Goal: Task Accomplishment & Management: Use online tool/utility

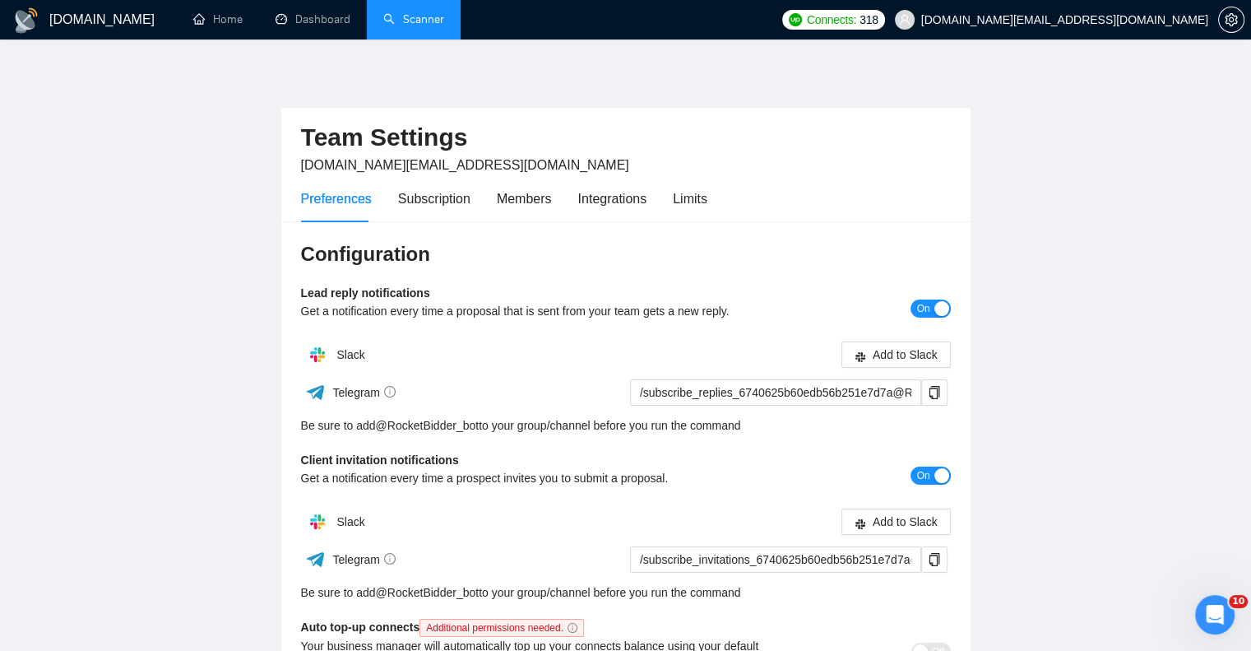
click at [419, 16] on link "Scanner" at bounding box center [413, 19] width 61 height 14
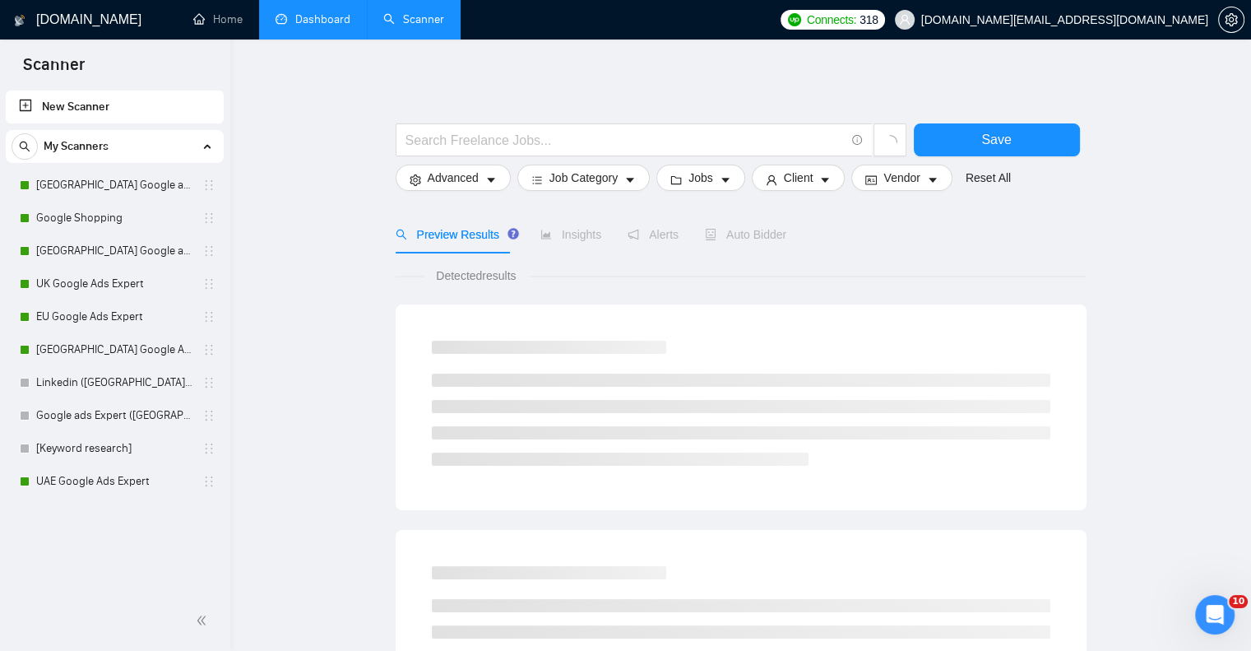
click at [328, 19] on link "Dashboard" at bounding box center [313, 19] width 75 height 14
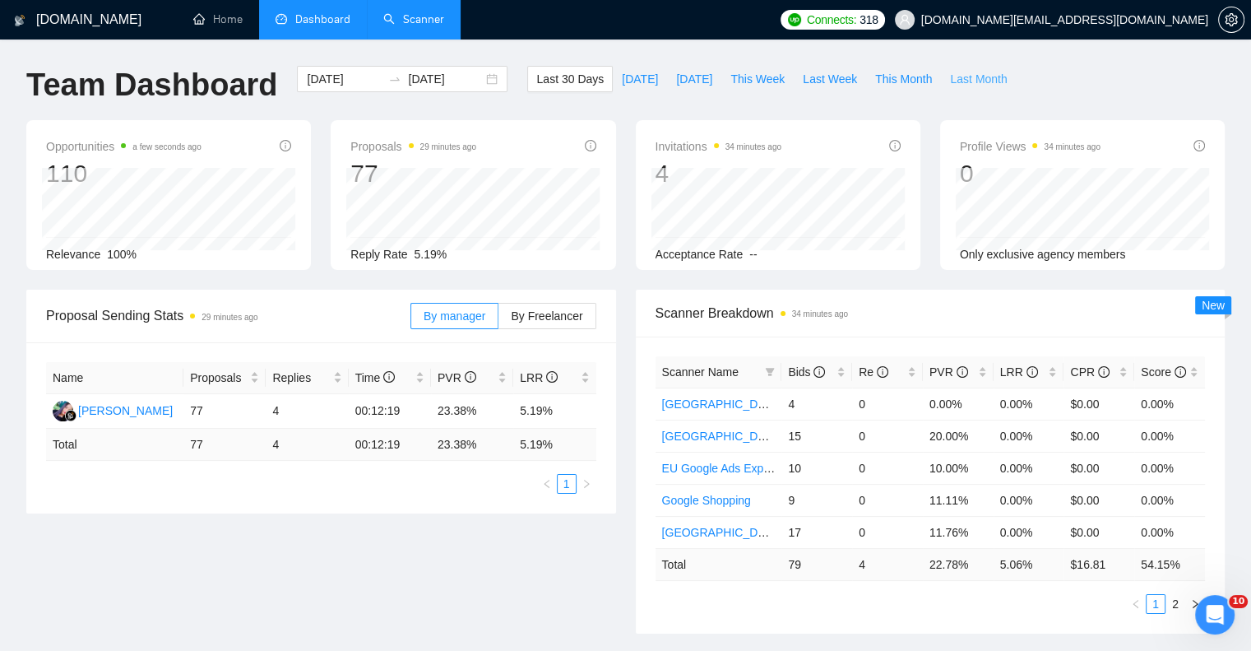
click at [960, 76] on span "Last Month" at bounding box center [978, 79] width 57 height 18
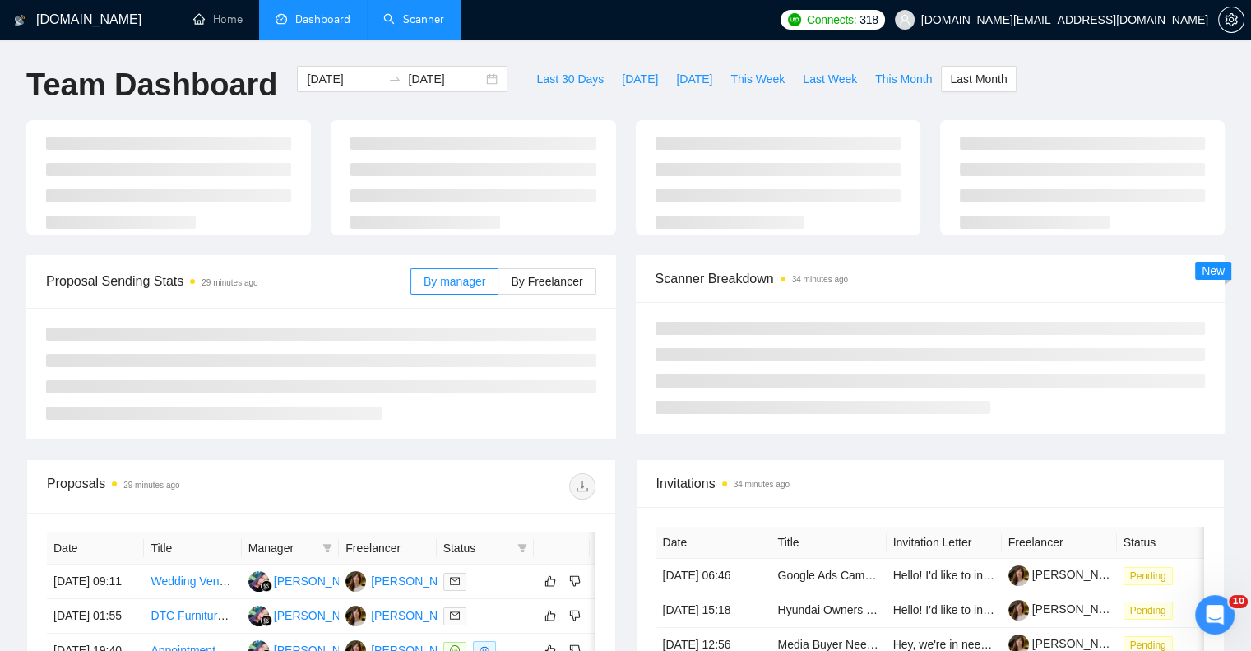
type input "[DATE]"
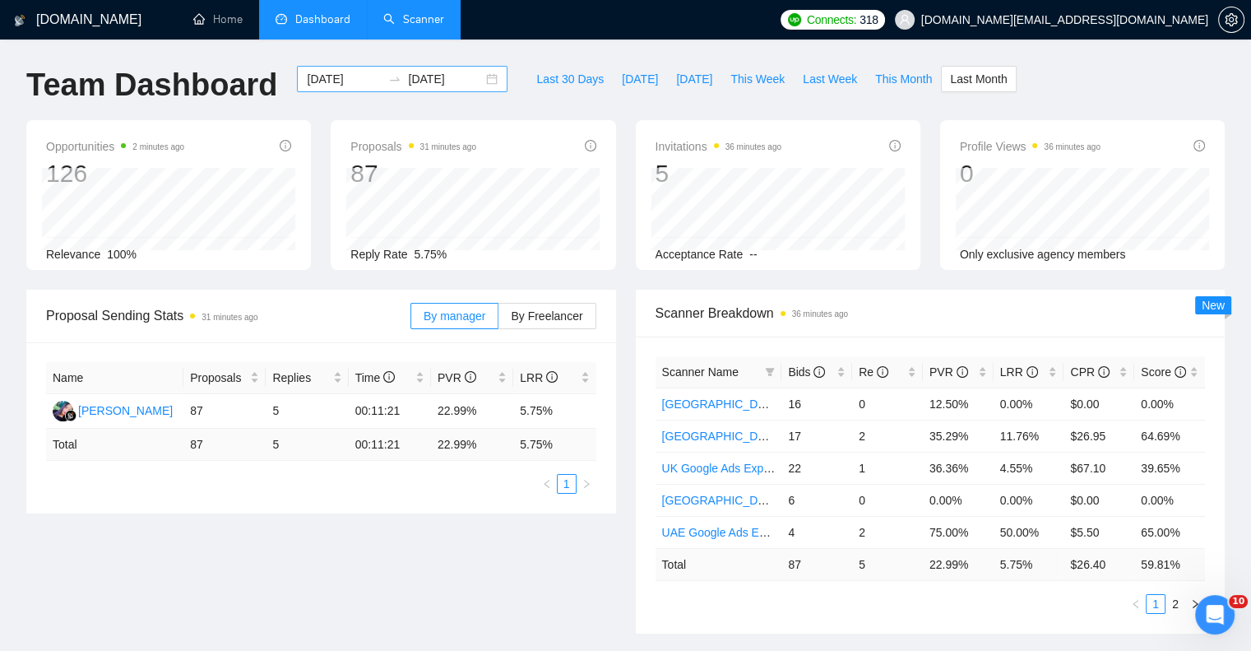
click at [480, 72] on div "[DATE] [DATE]" at bounding box center [402, 79] width 211 height 26
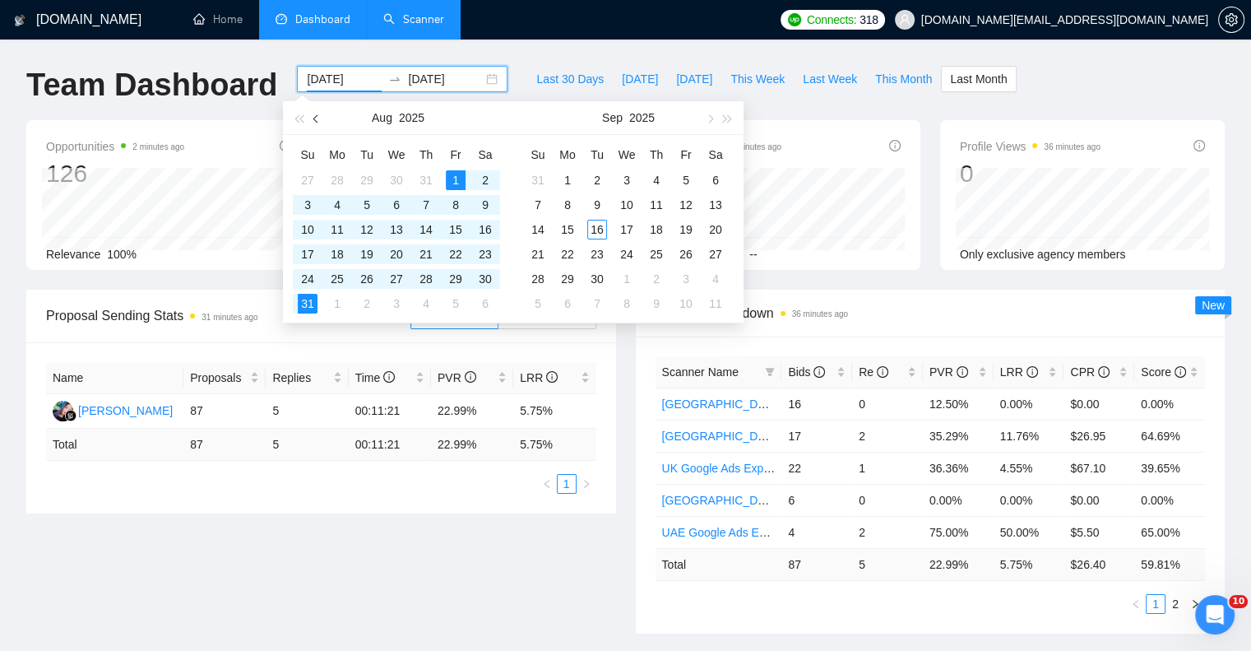
click at [316, 116] on span "button" at bounding box center [317, 118] width 8 height 8
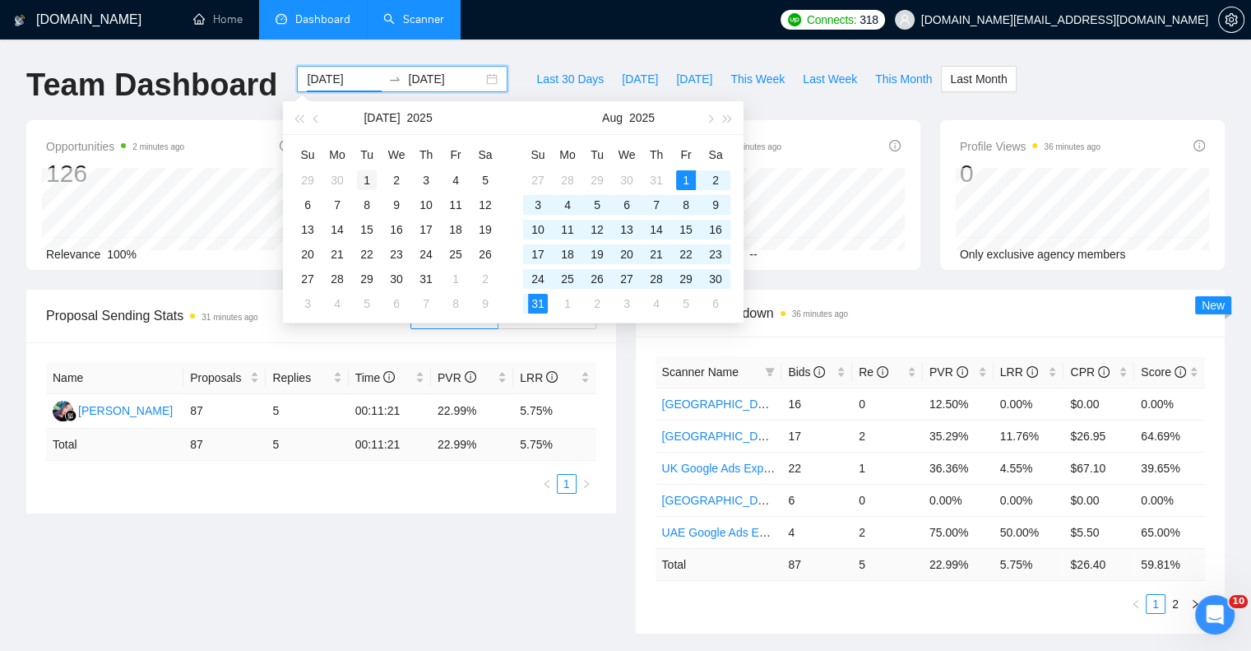
type input "[DATE]"
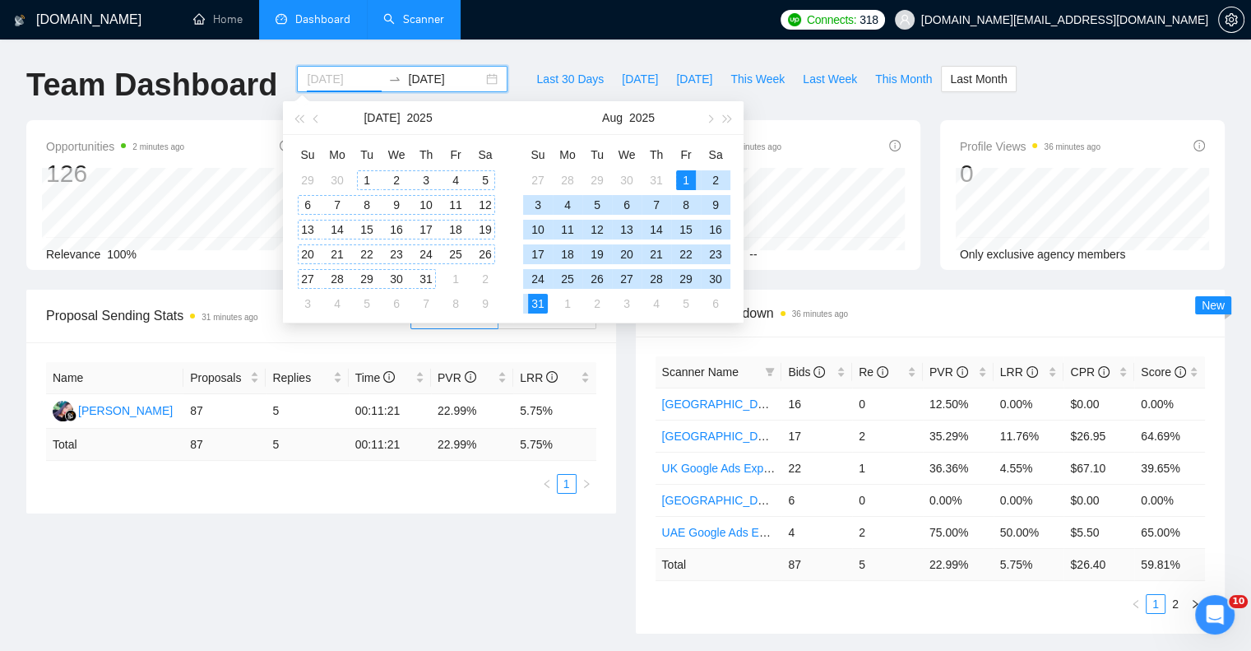
click at [366, 175] on div "1" at bounding box center [367, 180] width 20 height 20
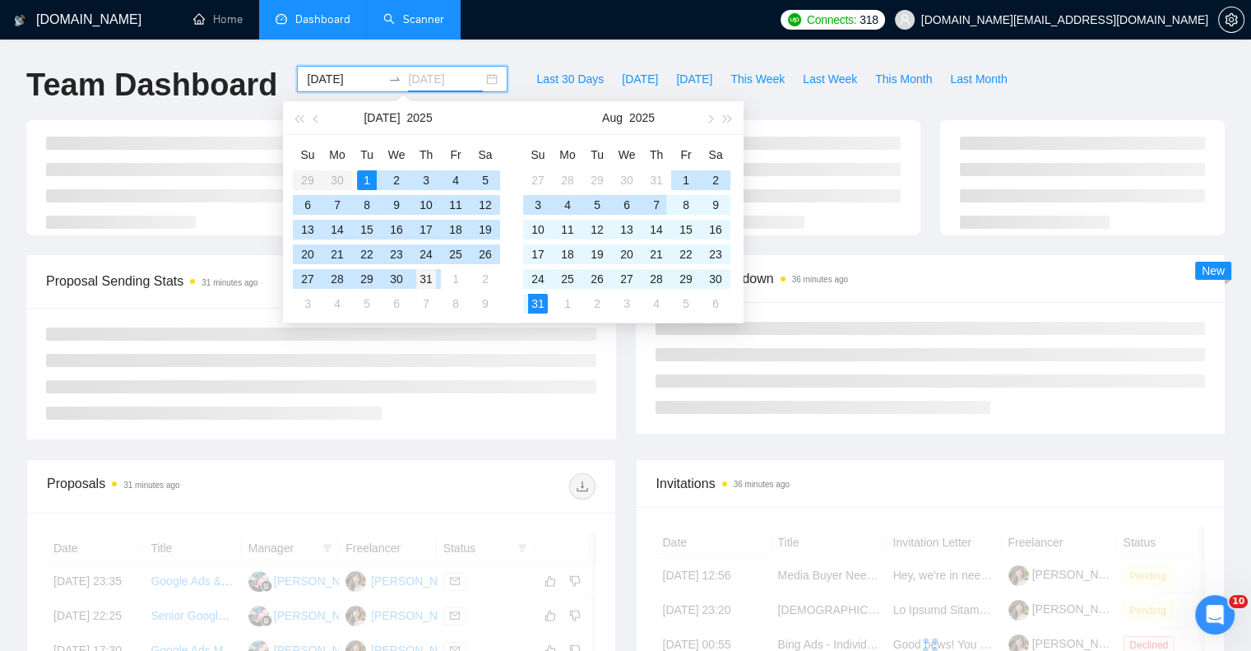
type input "[DATE]"
click at [419, 277] on div "31" at bounding box center [426, 279] width 20 height 20
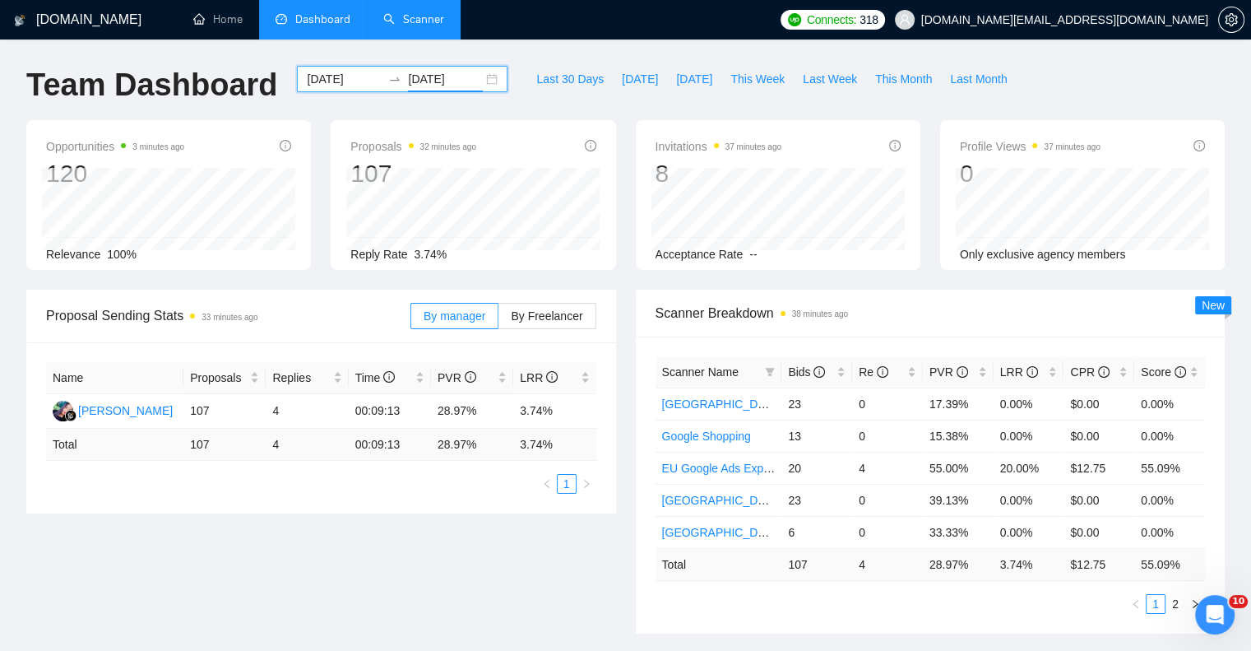
click at [476, 75] on div "[DATE] [DATE]" at bounding box center [402, 79] width 211 height 26
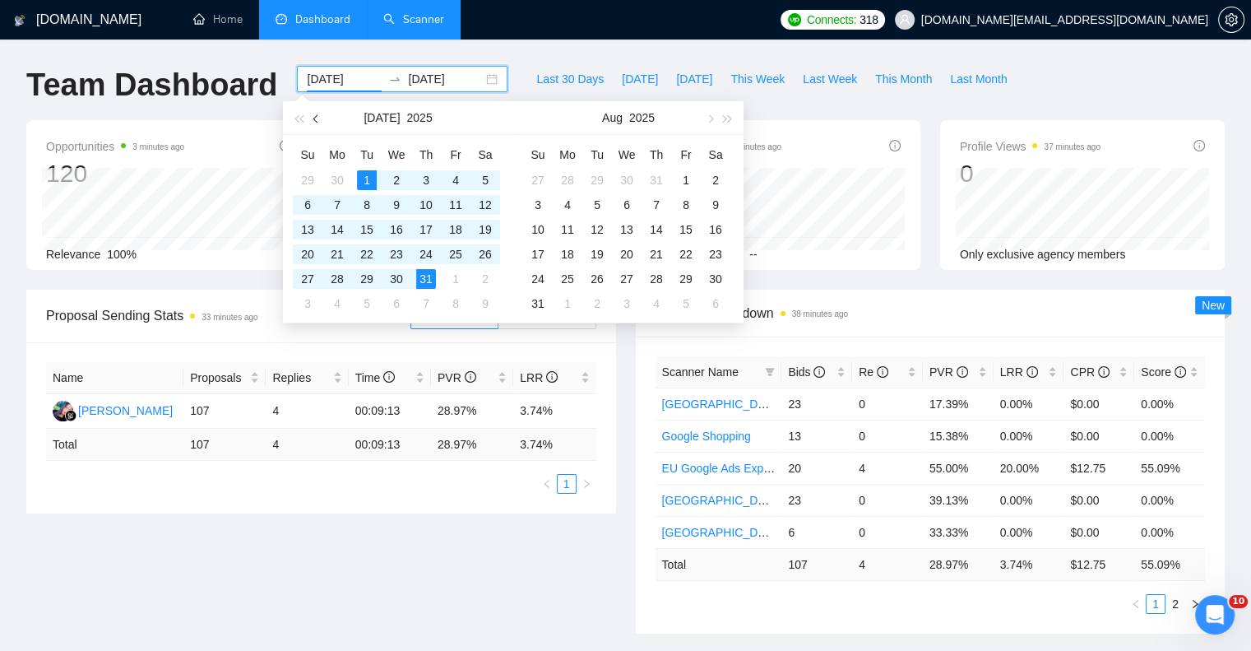
click at [319, 115] on button "button" at bounding box center [317, 117] width 18 height 33
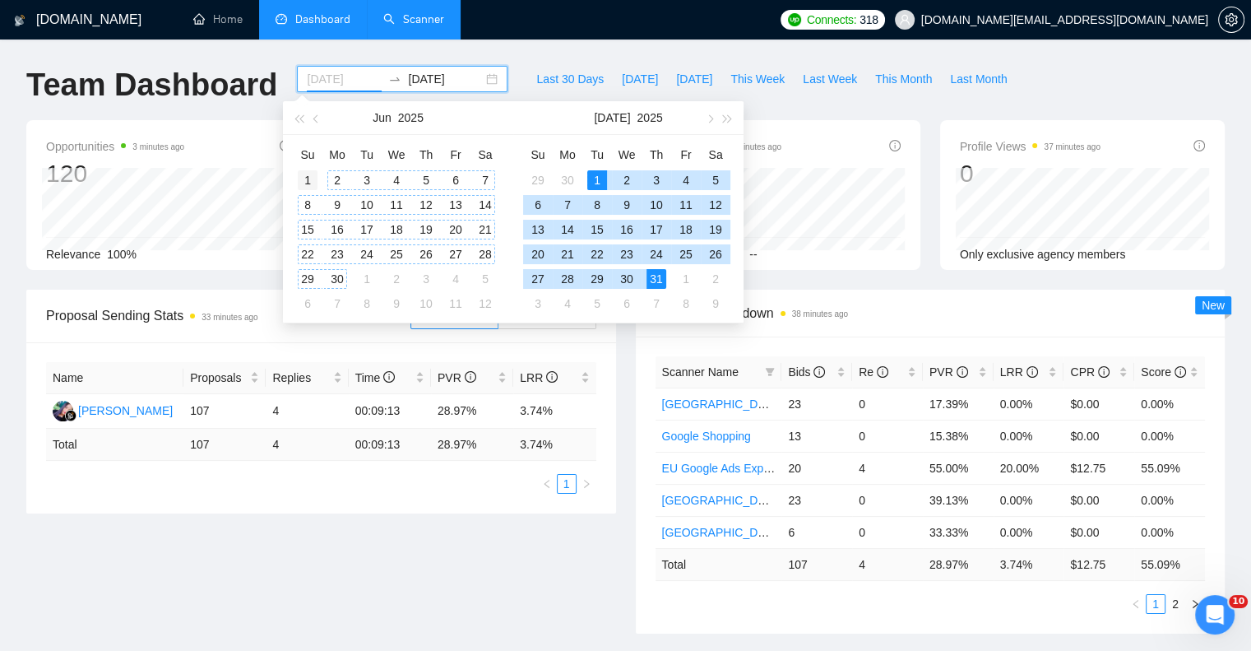
type input "[DATE]"
click at [306, 175] on div "1" at bounding box center [308, 180] width 20 height 20
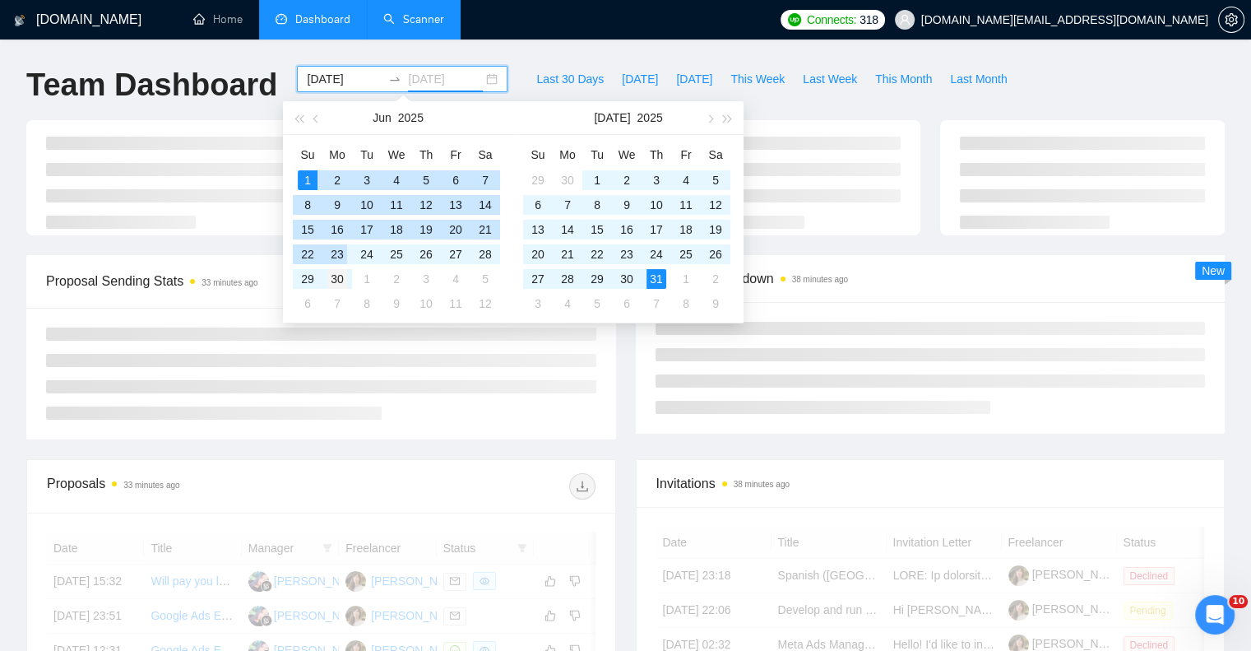
type input "[DATE]"
click at [347, 279] on td "30" at bounding box center [338, 279] width 30 height 25
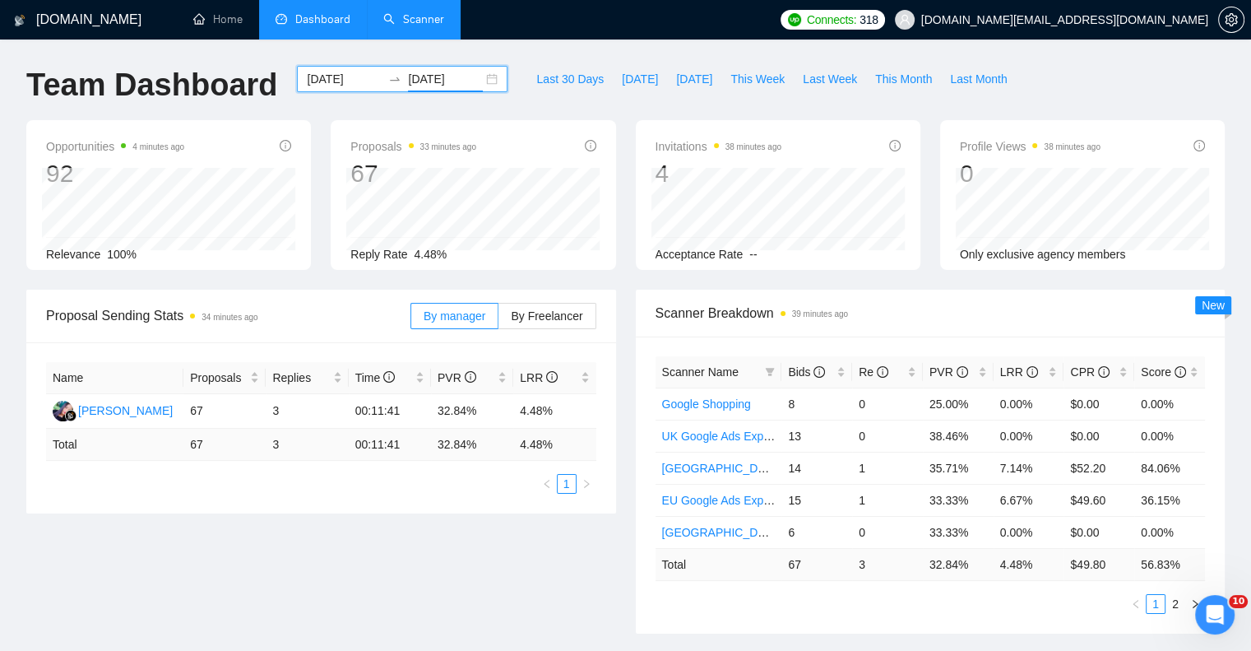
click at [482, 78] on div "[DATE] [DATE]" at bounding box center [402, 79] width 211 height 26
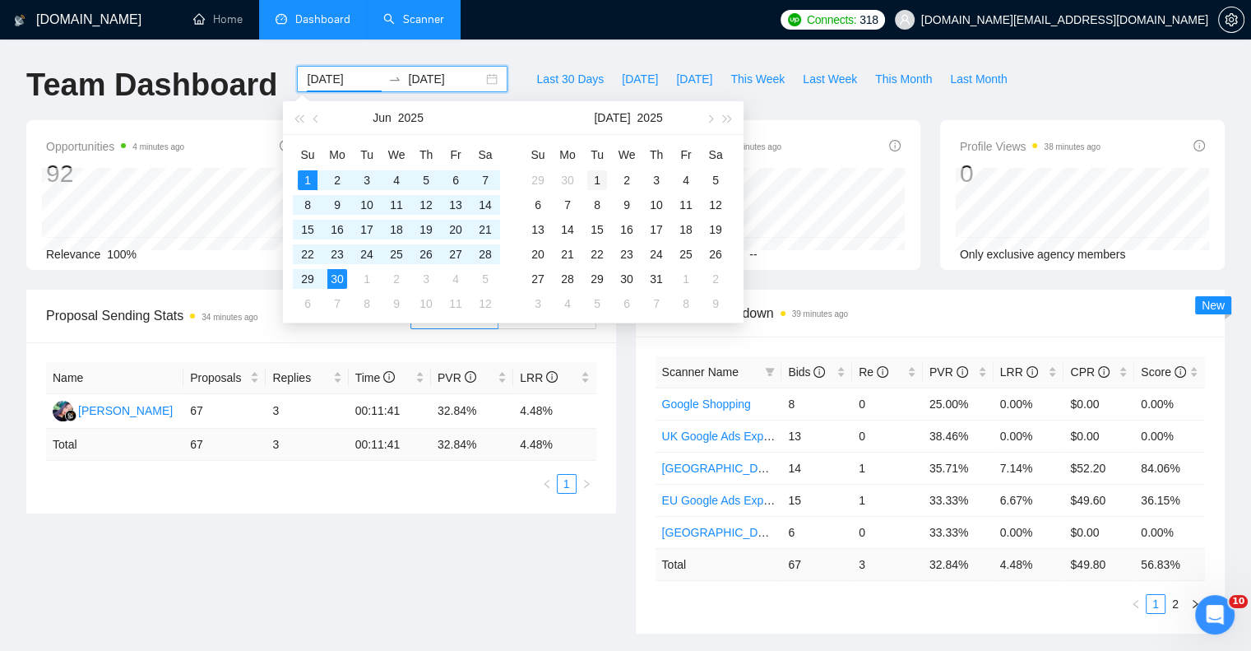
type input "[DATE]"
click at [601, 183] on div "1" at bounding box center [597, 180] width 20 height 20
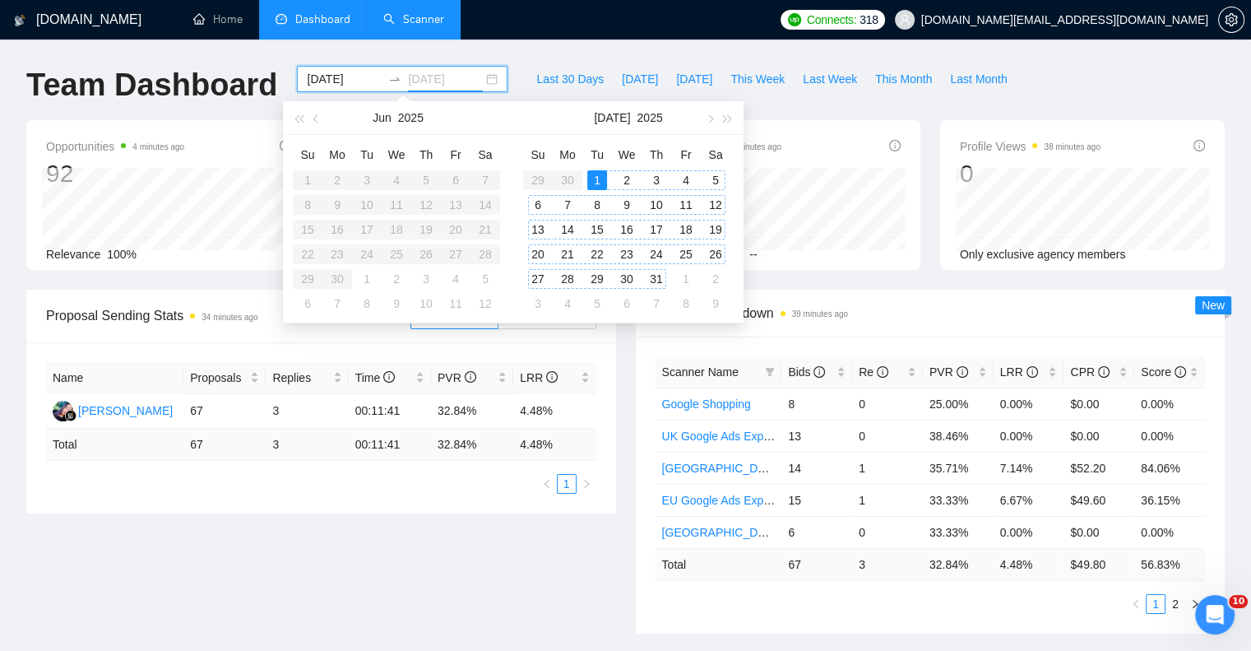
click at [660, 281] on div "31" at bounding box center [657, 279] width 20 height 20
type input "[DATE]"
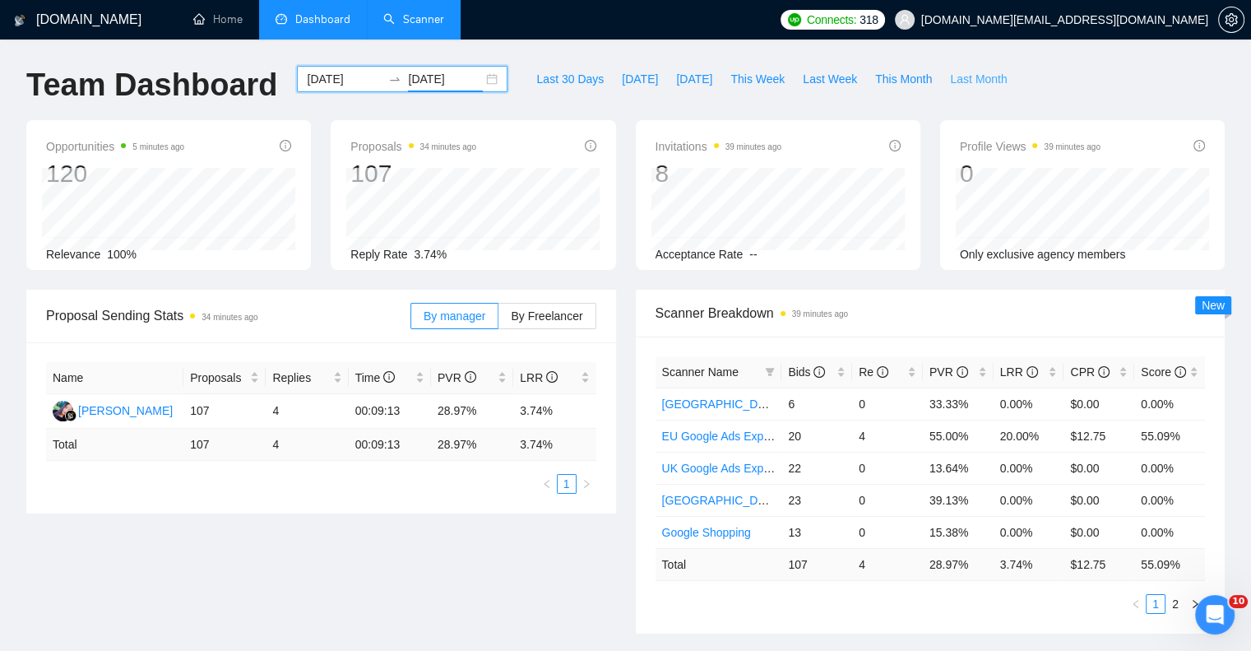
click at [971, 76] on span "Last Month" at bounding box center [978, 79] width 57 height 18
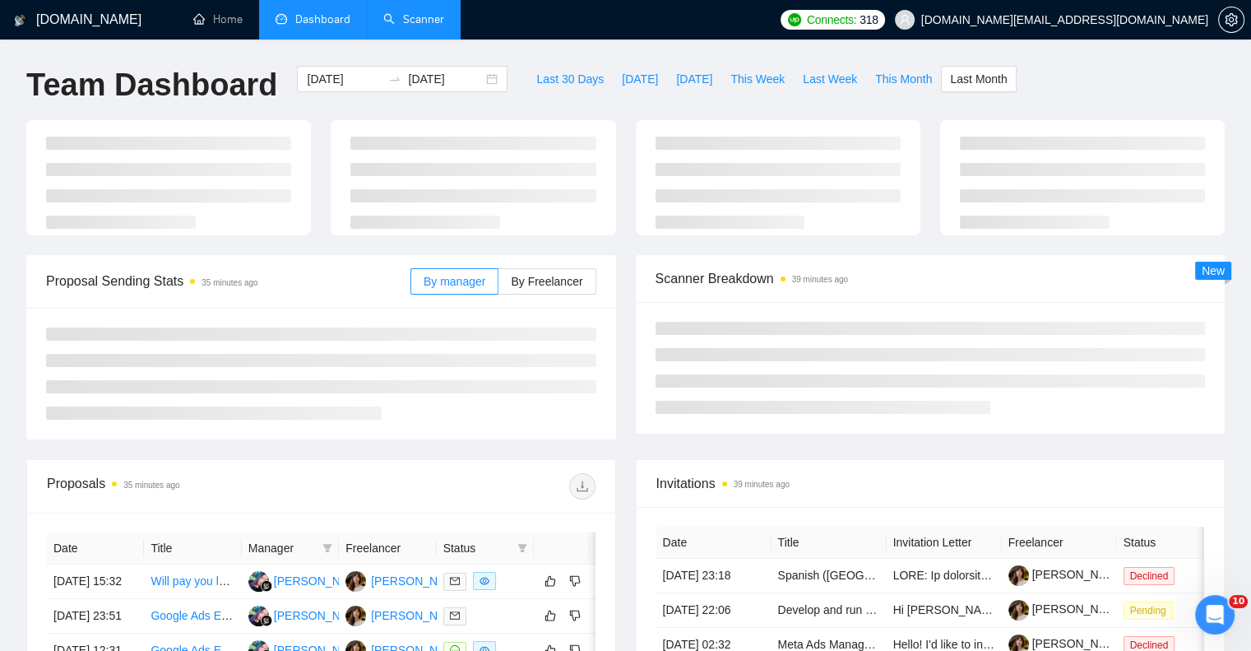
type input "[DATE]"
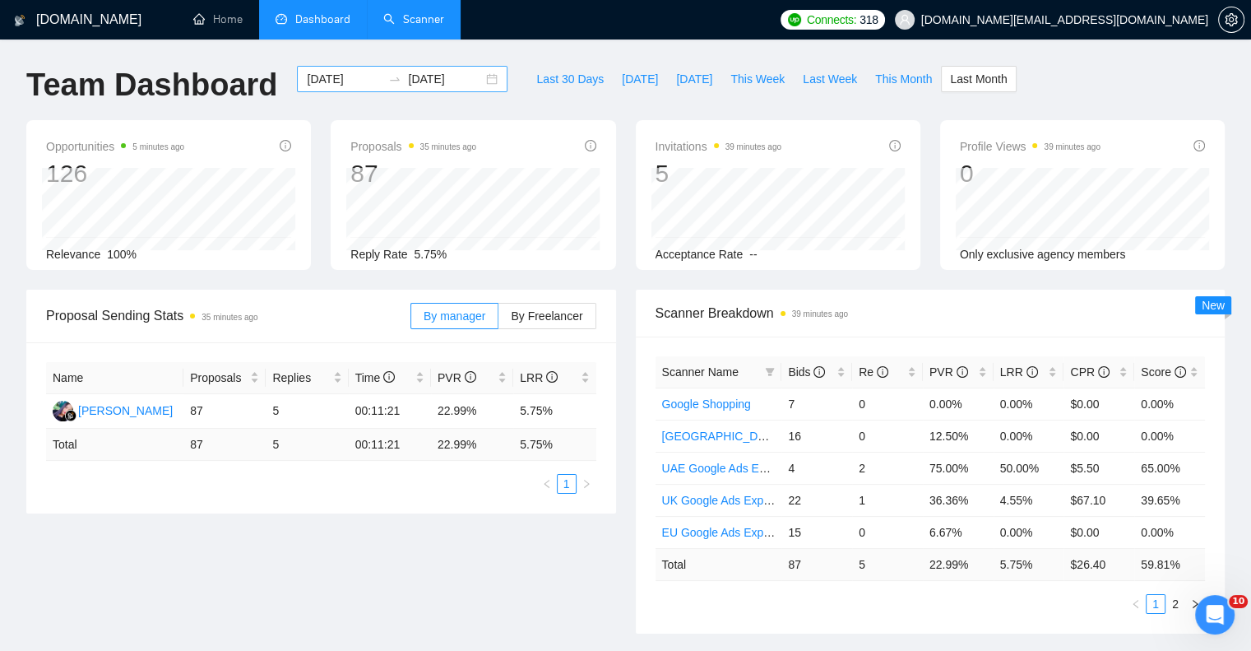
click at [481, 79] on div "[DATE] [DATE]" at bounding box center [402, 79] width 211 height 26
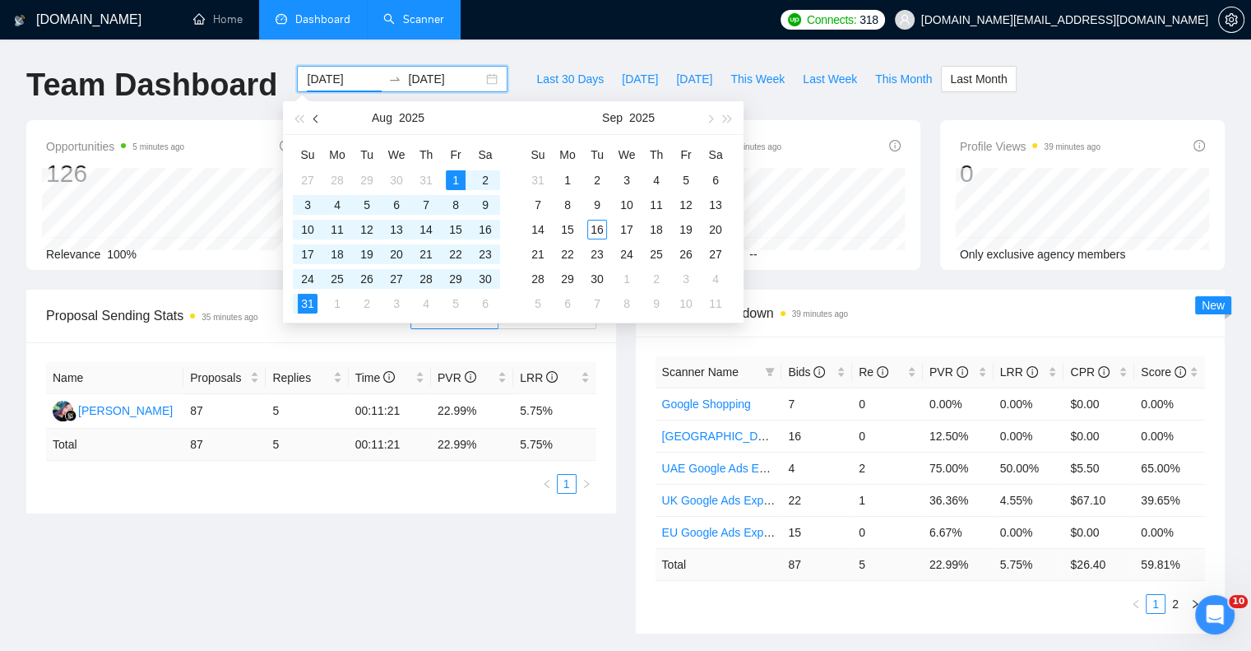
click at [315, 118] on span "button" at bounding box center [317, 118] width 8 height 8
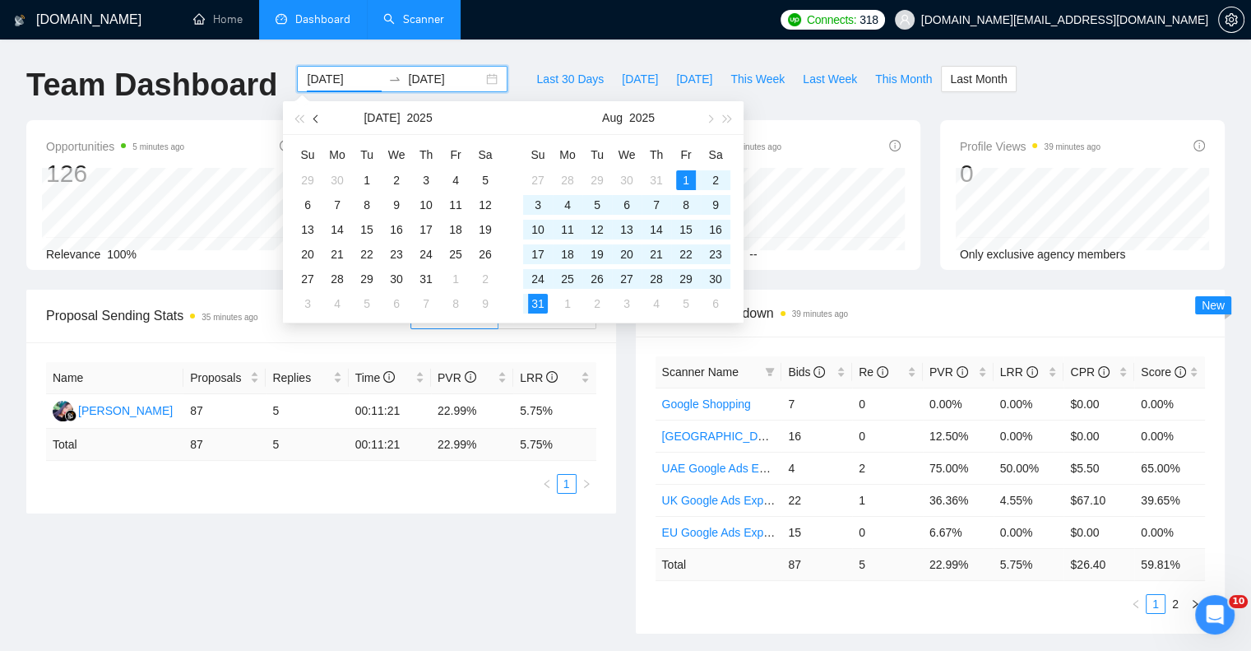
click at [315, 118] on span "button" at bounding box center [317, 118] width 8 height 8
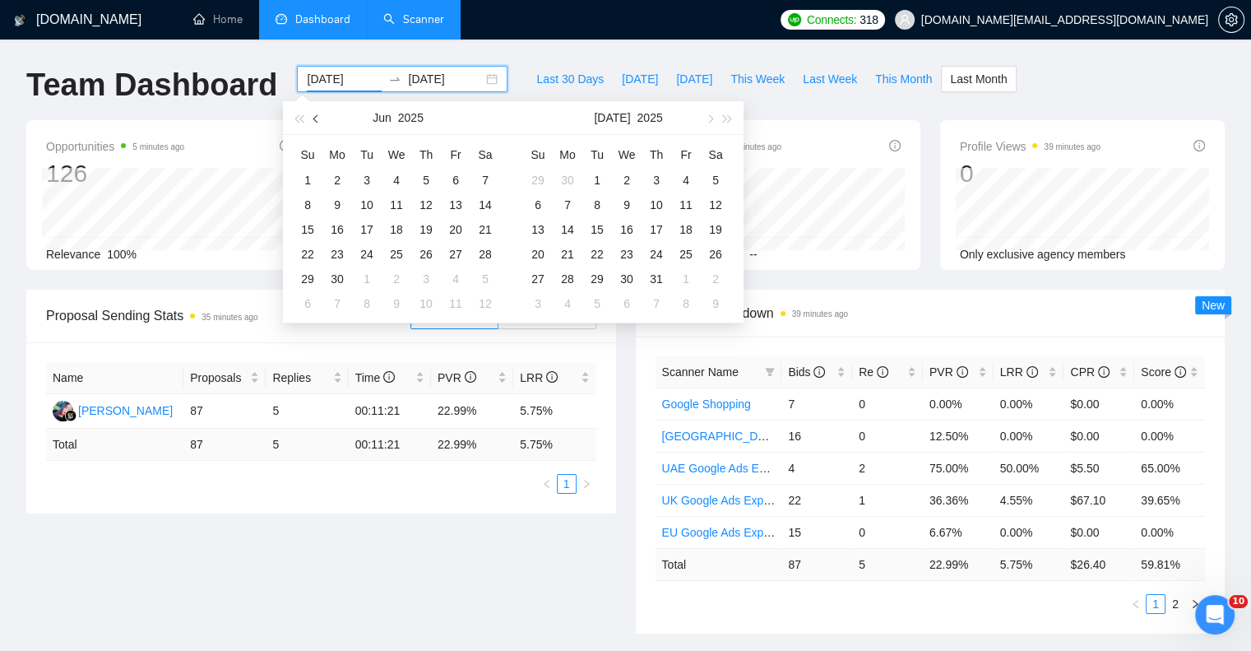
click at [315, 118] on span "button" at bounding box center [317, 118] width 8 height 8
type input "[DATE]"
click at [365, 181] on div "1" at bounding box center [367, 180] width 20 height 20
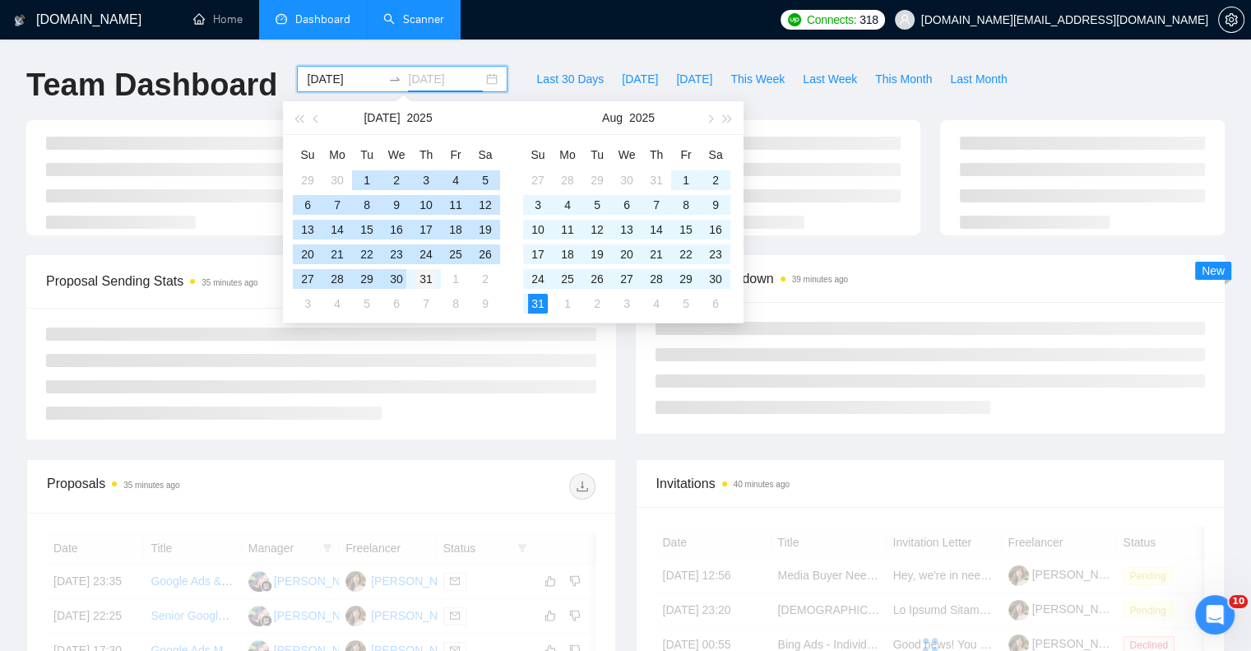
type input "[DATE]"
click at [431, 276] on div "31" at bounding box center [426, 279] width 20 height 20
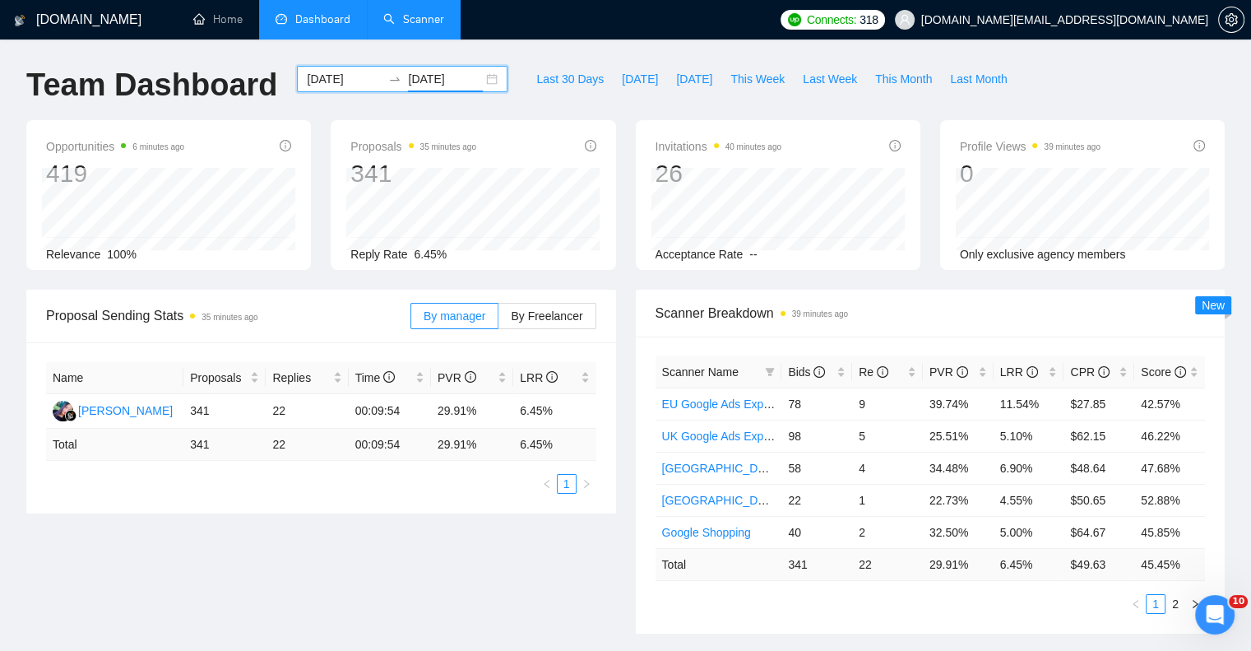
click at [474, 79] on div "[DATE] [DATE]" at bounding box center [402, 79] width 211 height 26
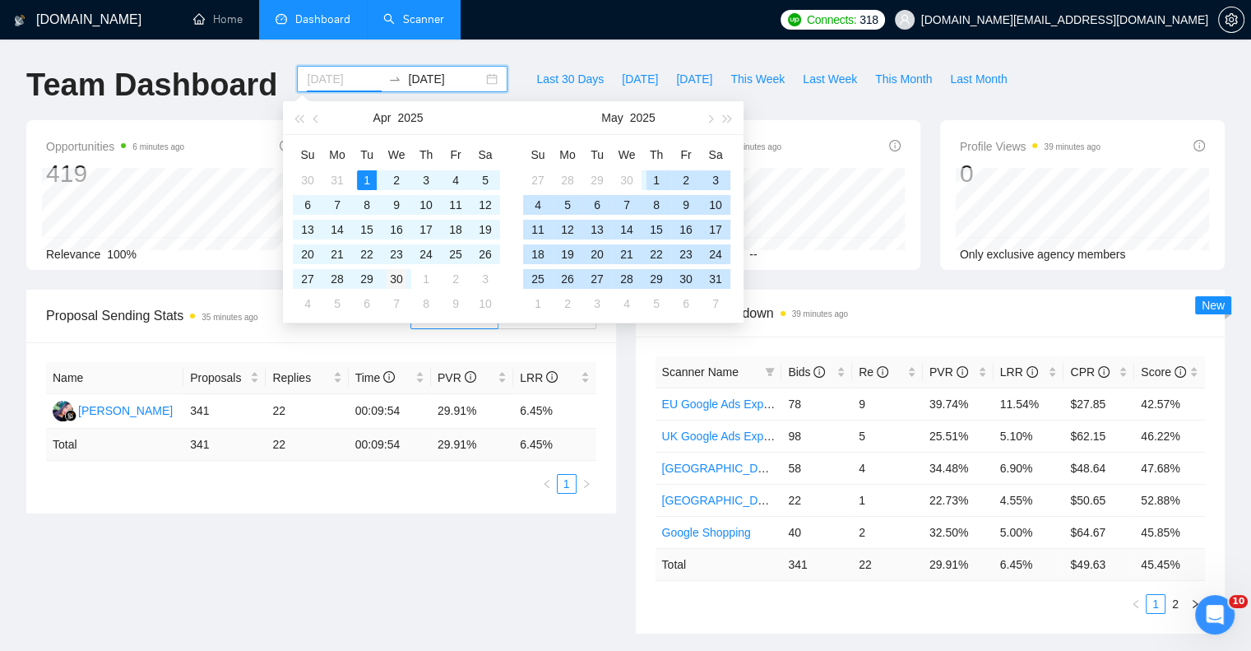
type input "[DATE]"
click at [402, 281] on div "30" at bounding box center [397, 279] width 20 height 20
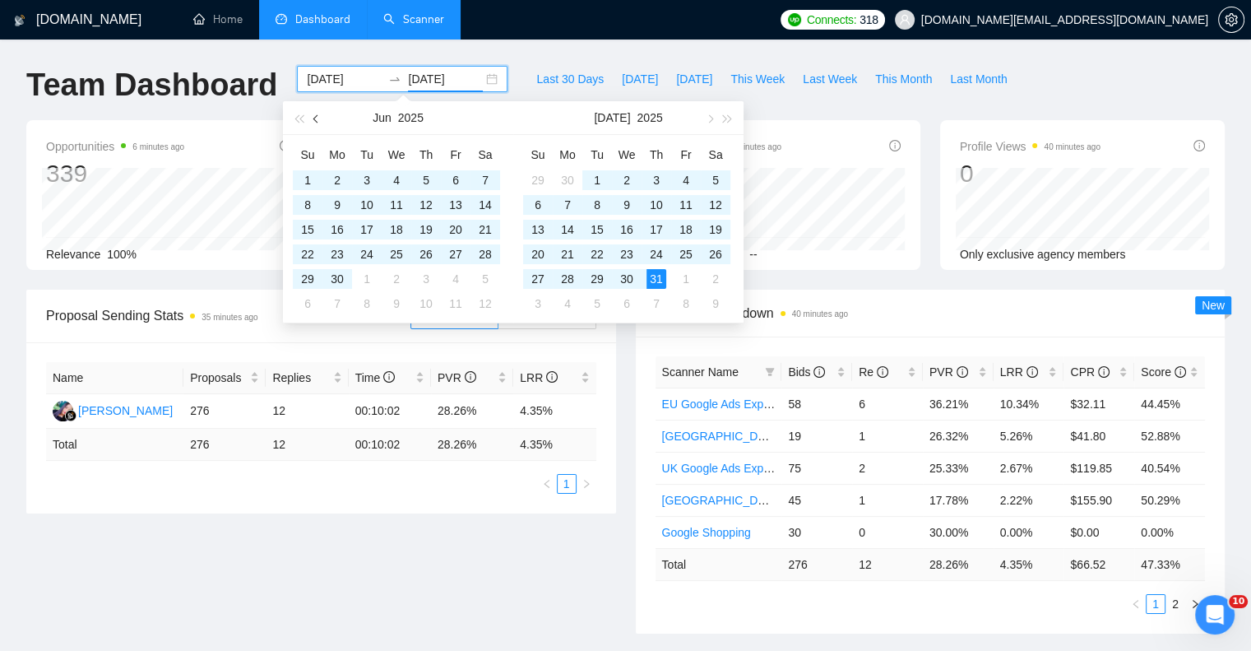
click at [316, 114] on button "button" at bounding box center [317, 117] width 18 height 33
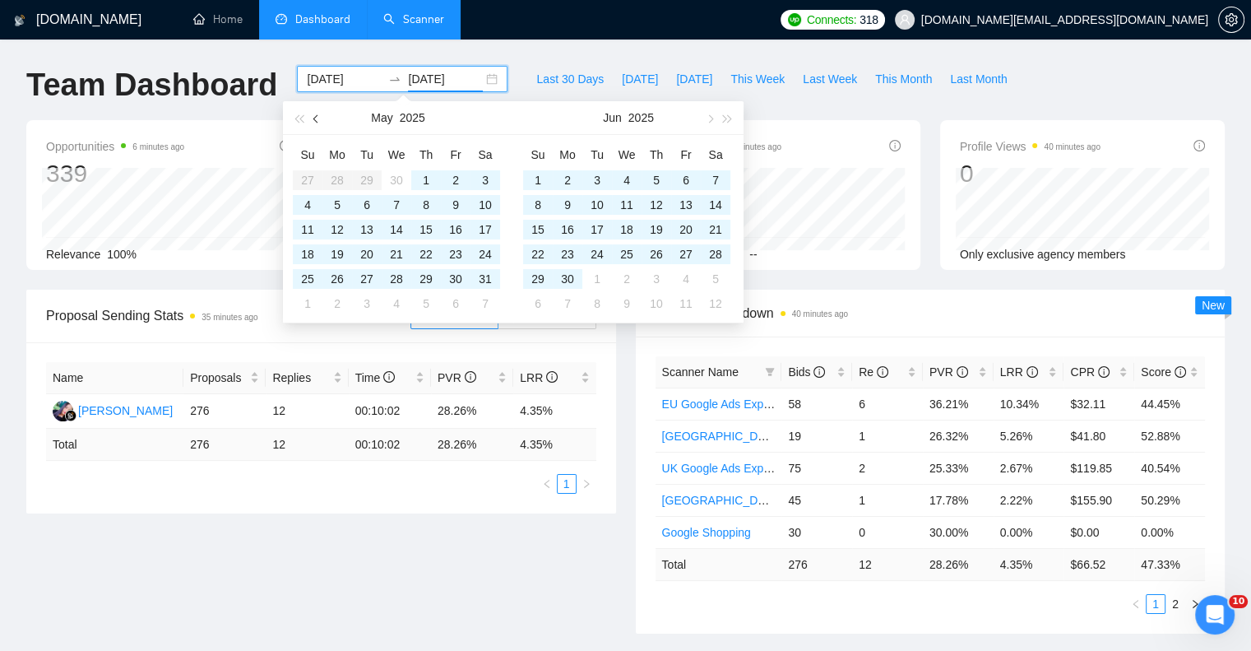
click at [311, 123] on button "button" at bounding box center [317, 117] width 18 height 33
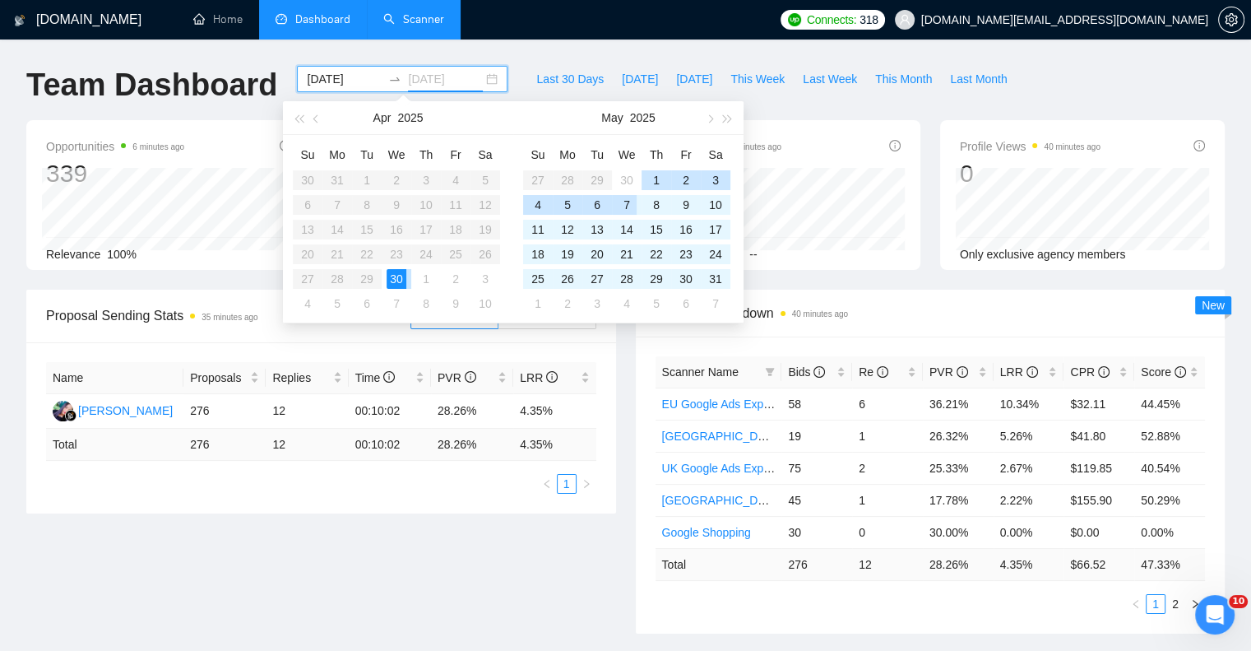
type input "[DATE]"
click at [313, 121] on button "button" at bounding box center [317, 117] width 18 height 33
click at [329, 72] on input "[DATE]" at bounding box center [344, 79] width 75 height 18
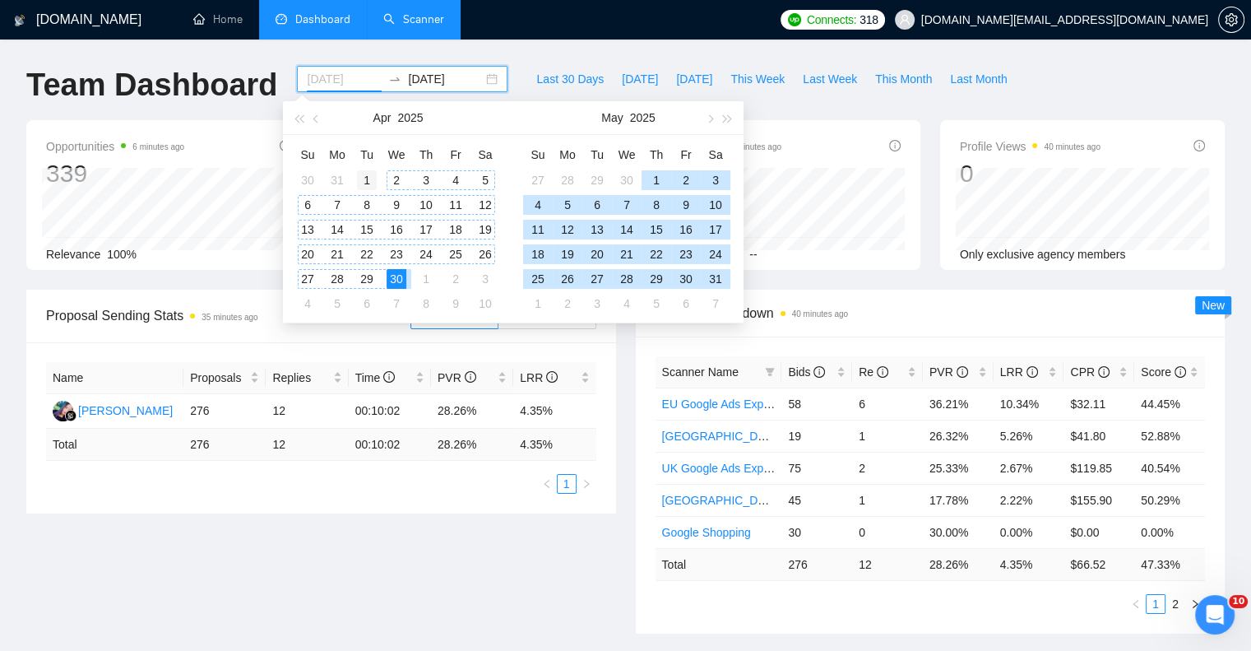
type input "[DATE]"
click at [361, 174] on div "1" at bounding box center [367, 180] width 20 height 20
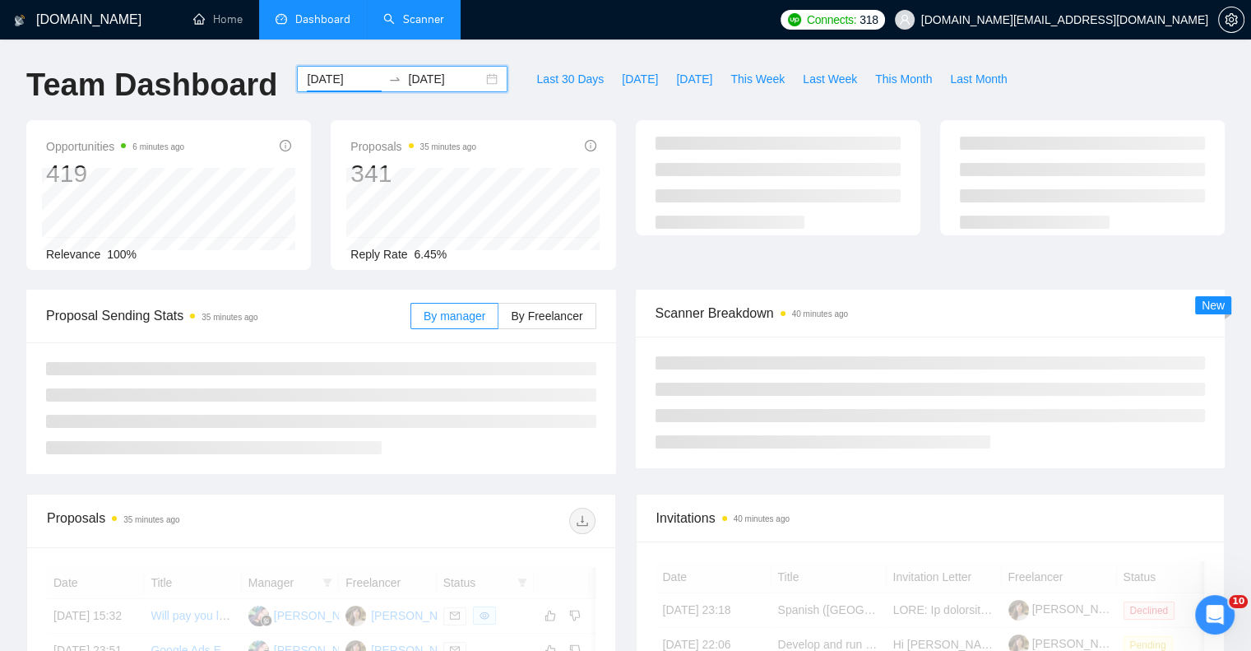
click at [434, 78] on input "[DATE]" at bounding box center [445, 79] width 75 height 18
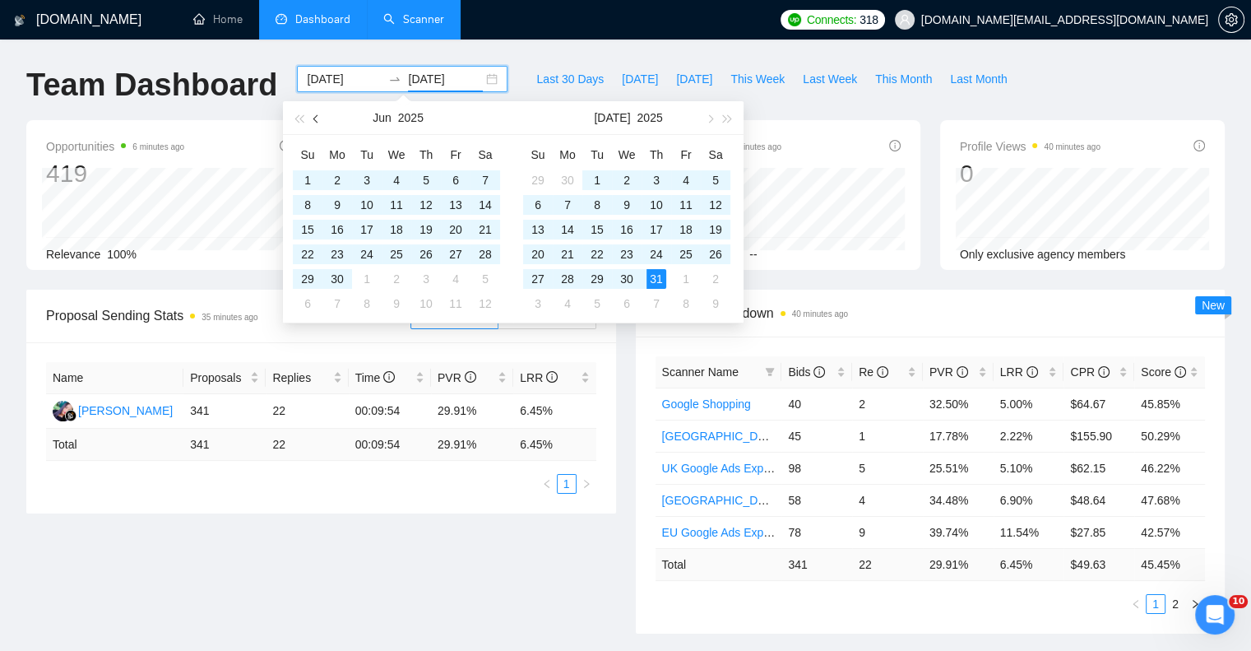
click at [314, 116] on span "button" at bounding box center [317, 118] width 8 height 8
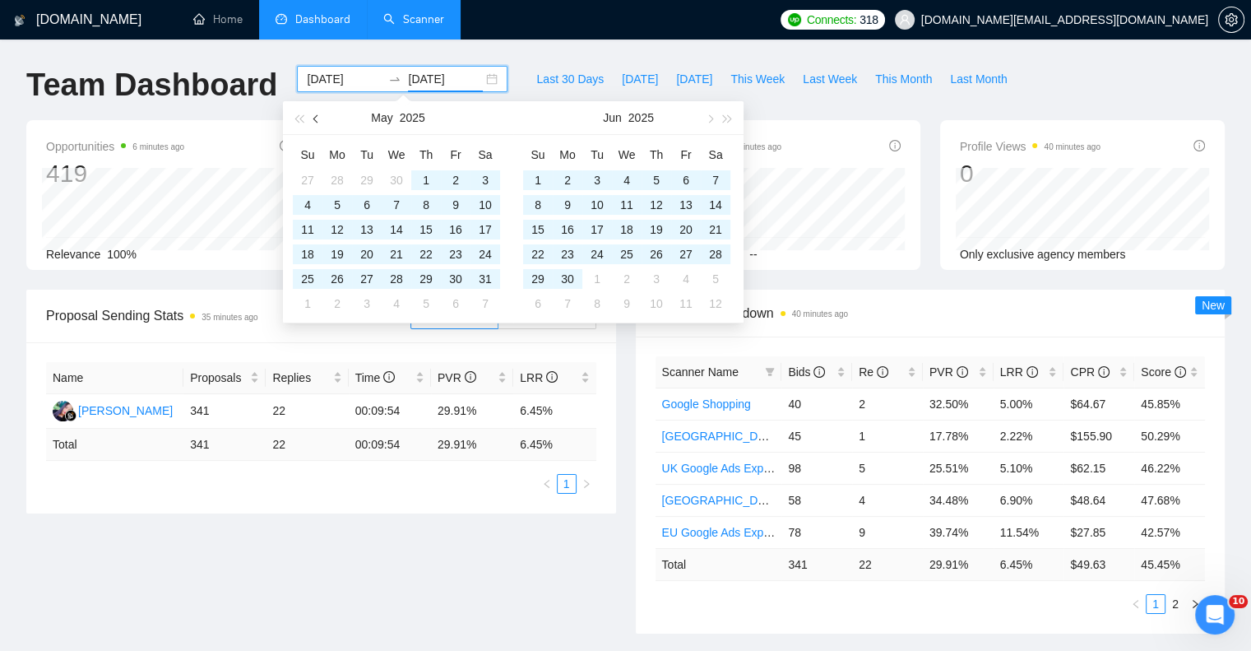
click at [314, 116] on span "button" at bounding box center [317, 118] width 8 height 8
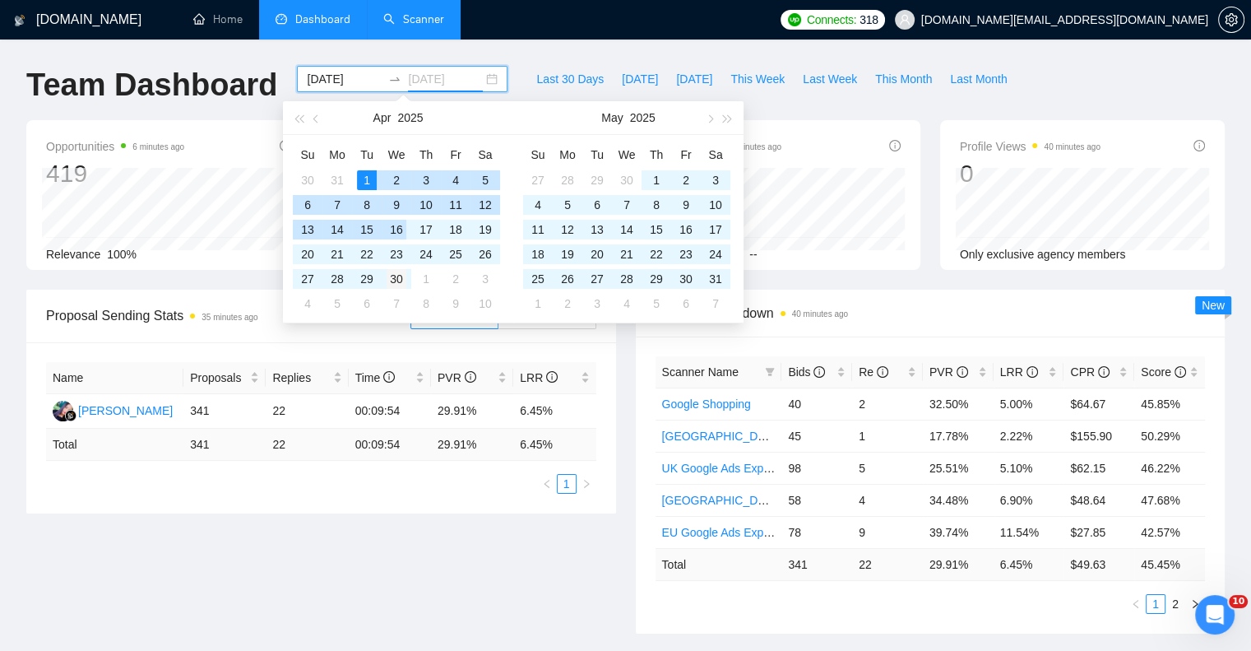
type input "[DATE]"
click at [402, 274] on div "30" at bounding box center [397, 279] width 20 height 20
type input "[DATE]"
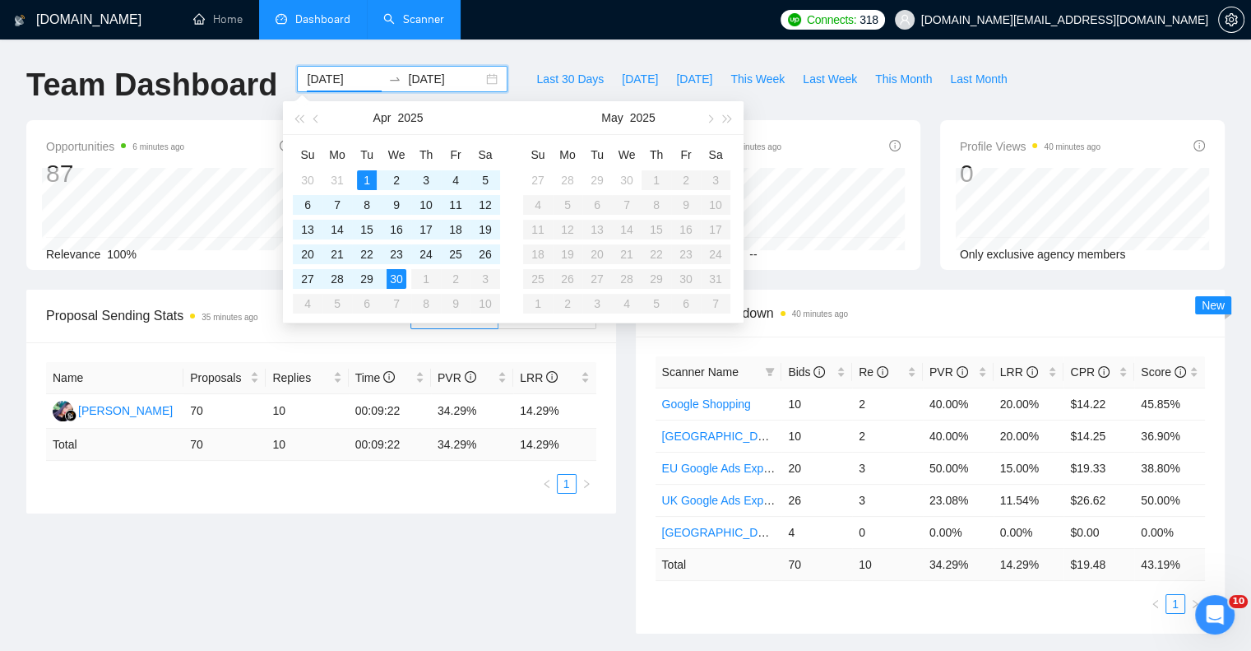
click at [1061, 79] on div "Team Dashboard [DATE] [DATE] Last 30 Days [DATE] [DATE] This Week Last Week Thi…" at bounding box center [625, 93] width 1219 height 54
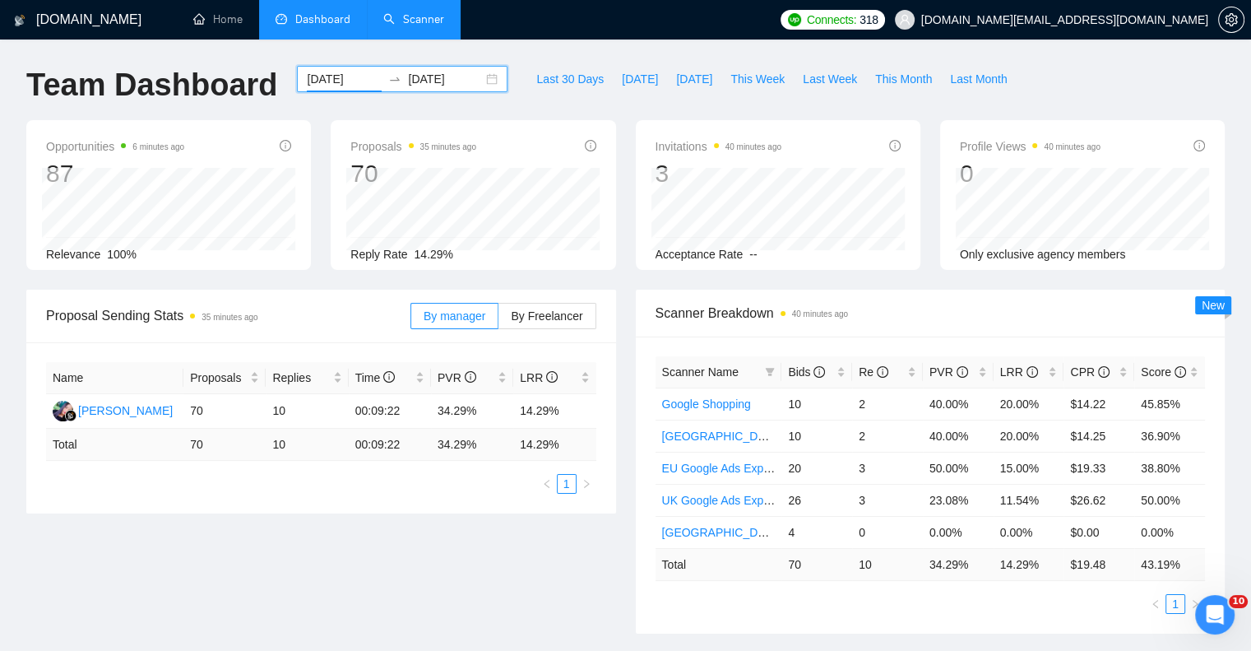
click at [465, 78] on input "[DATE]" at bounding box center [445, 79] width 75 height 18
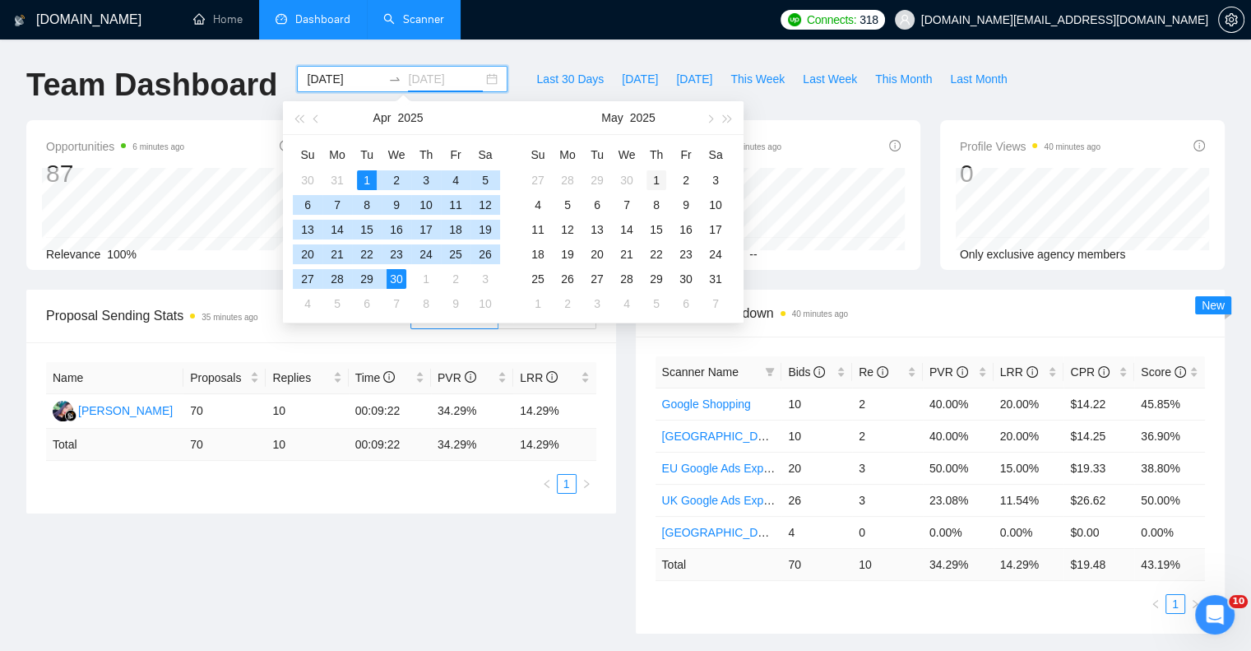
type input "[DATE]"
click at [657, 175] on div "1" at bounding box center [657, 180] width 20 height 20
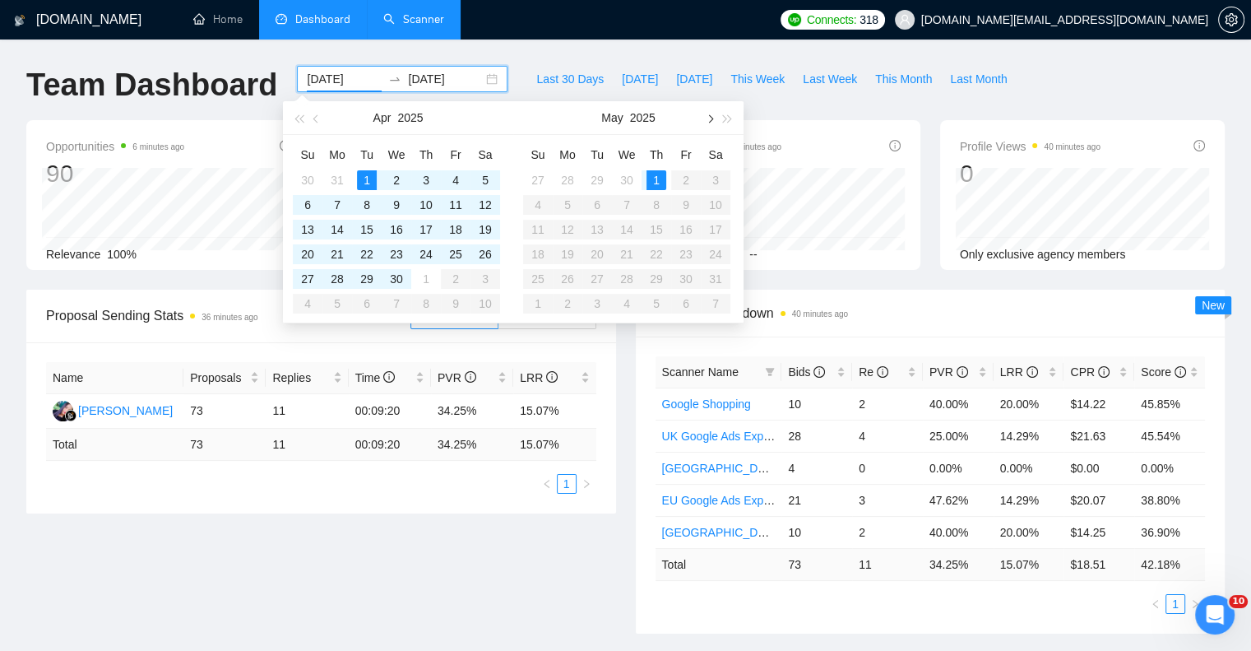
click at [711, 119] on span "button" at bounding box center [709, 118] width 8 height 8
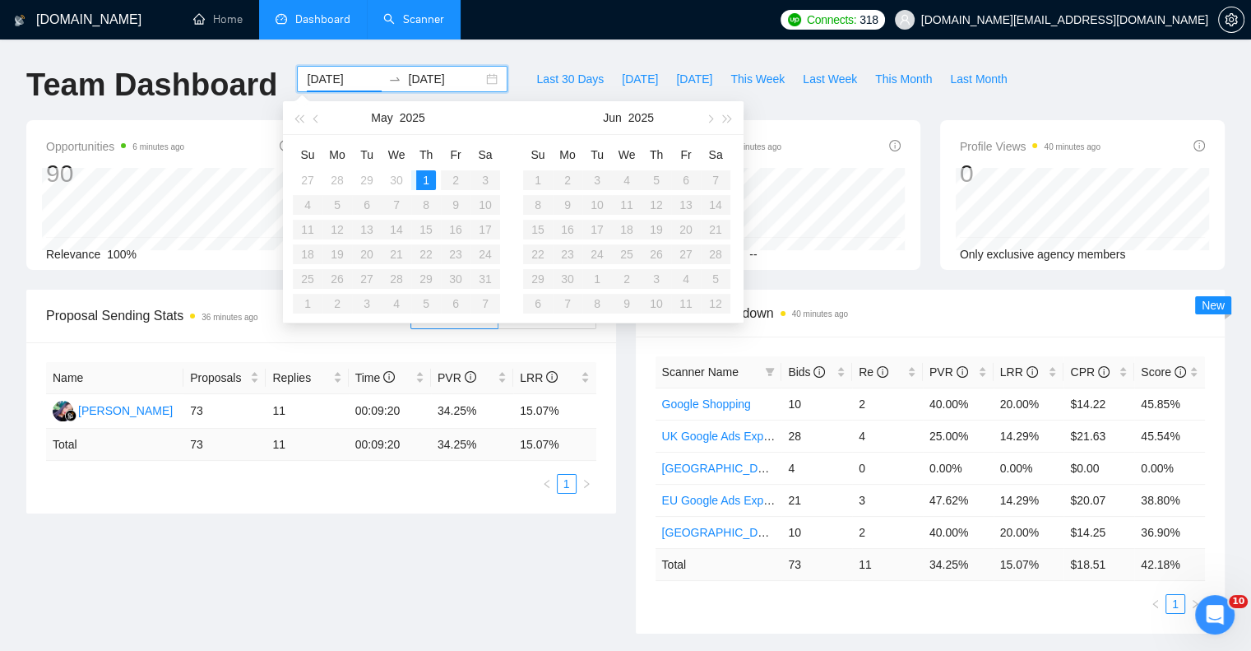
type input "[DATE]"
click at [425, 178] on div "1" at bounding box center [426, 180] width 20 height 20
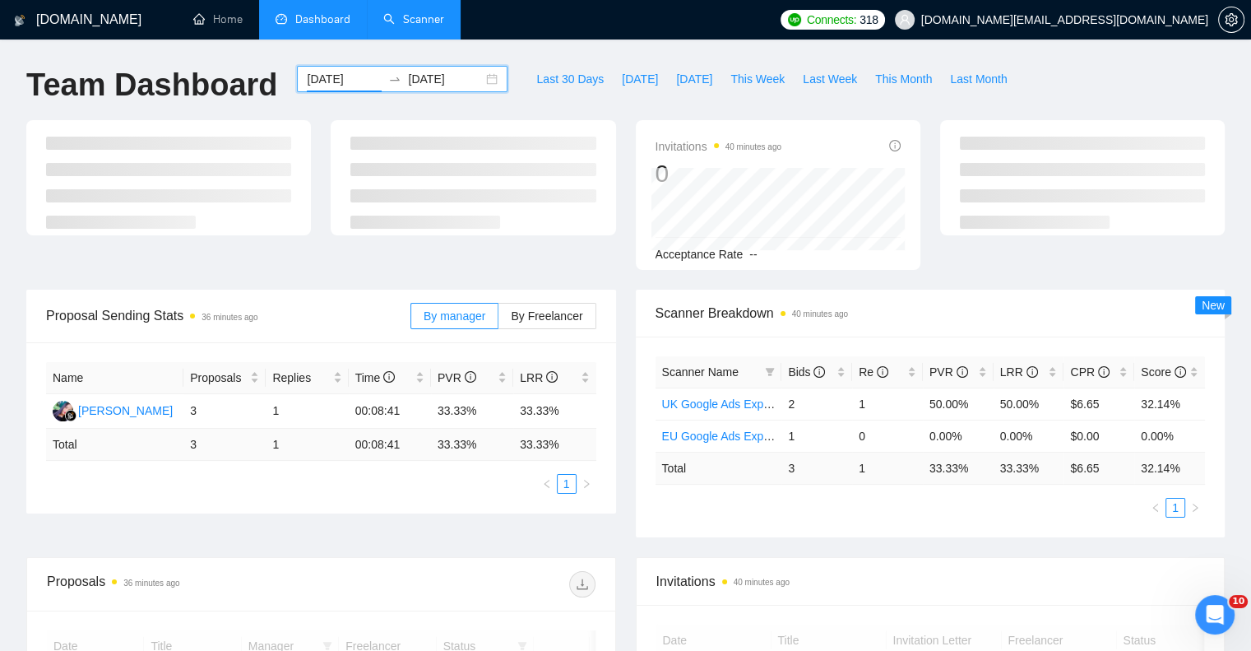
click at [449, 79] on input "[DATE]" at bounding box center [445, 79] width 75 height 18
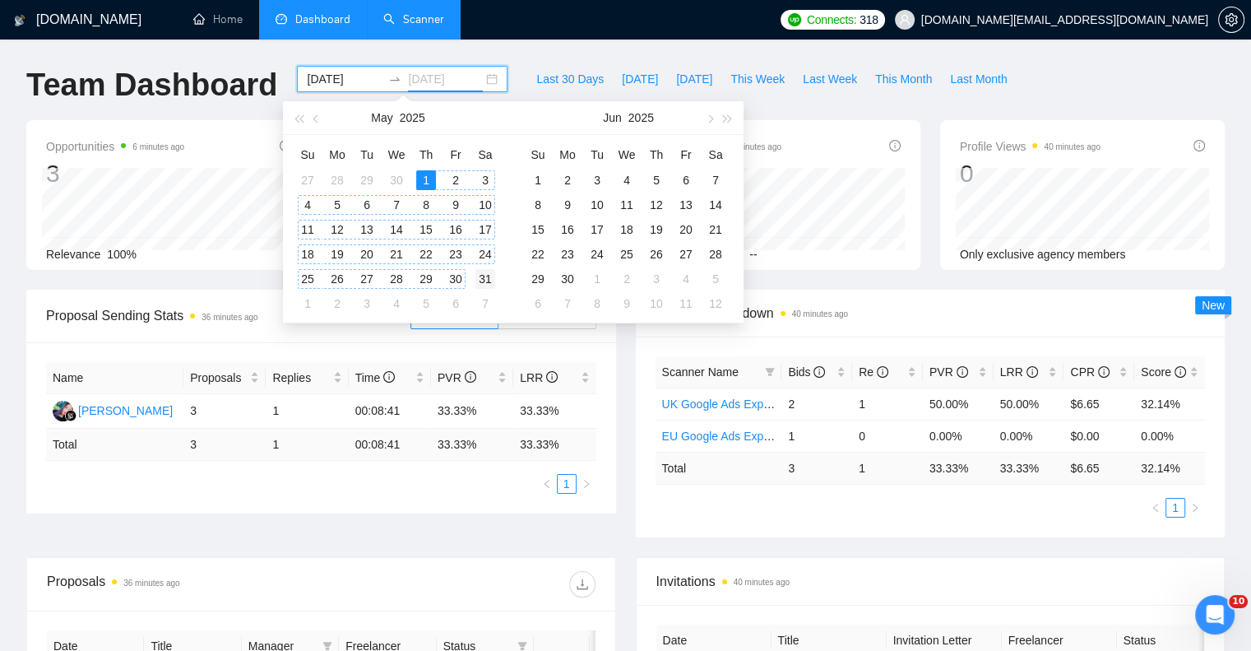
drag, startPoint x: 573, startPoint y: 281, endPoint x: 474, endPoint y: 283, distance: 98.8
click at [469, 285] on div "[DATE] Su Mo Tu We Th Fr Sa 27 28 29 30 1 2 3 4 5 6 7 8 9 10 11 12 13 14 15 16 …" at bounding box center [513, 212] width 461 height 222
type input "[DATE]"
click at [478, 279] on div "31" at bounding box center [486, 279] width 20 height 20
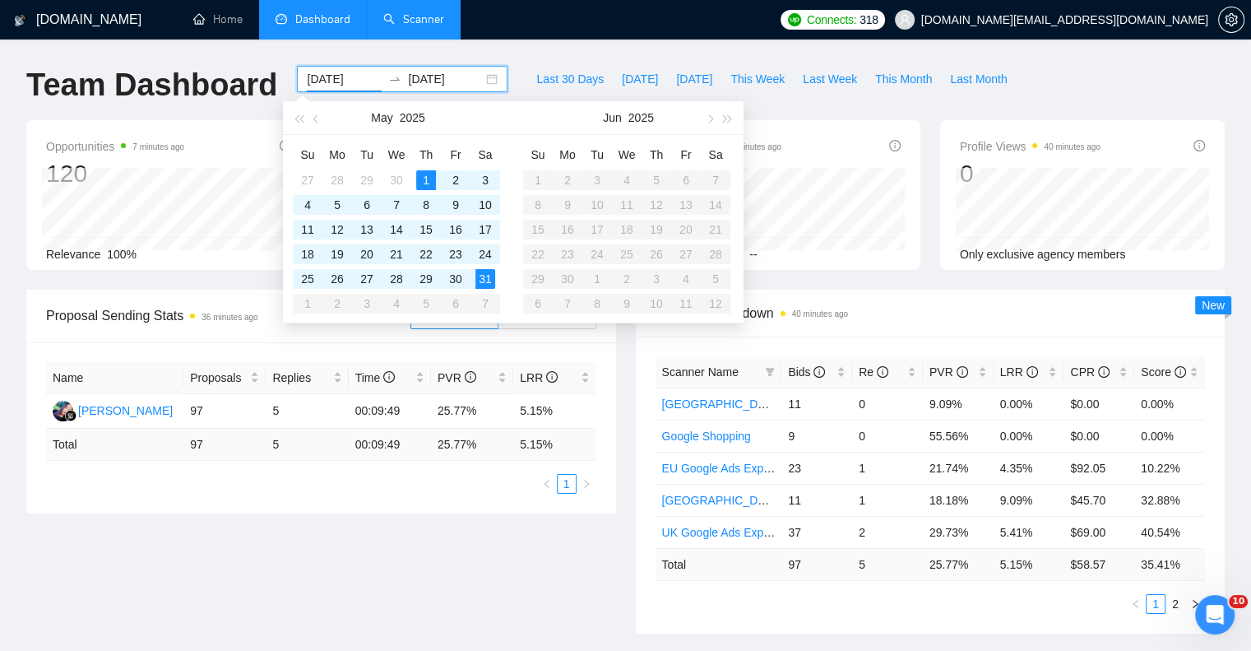
click at [504, 607] on div "Proposal Sending Stats 36 minutes ago By manager By Freelancer Name Proposals R…" at bounding box center [625, 472] width 1219 height 364
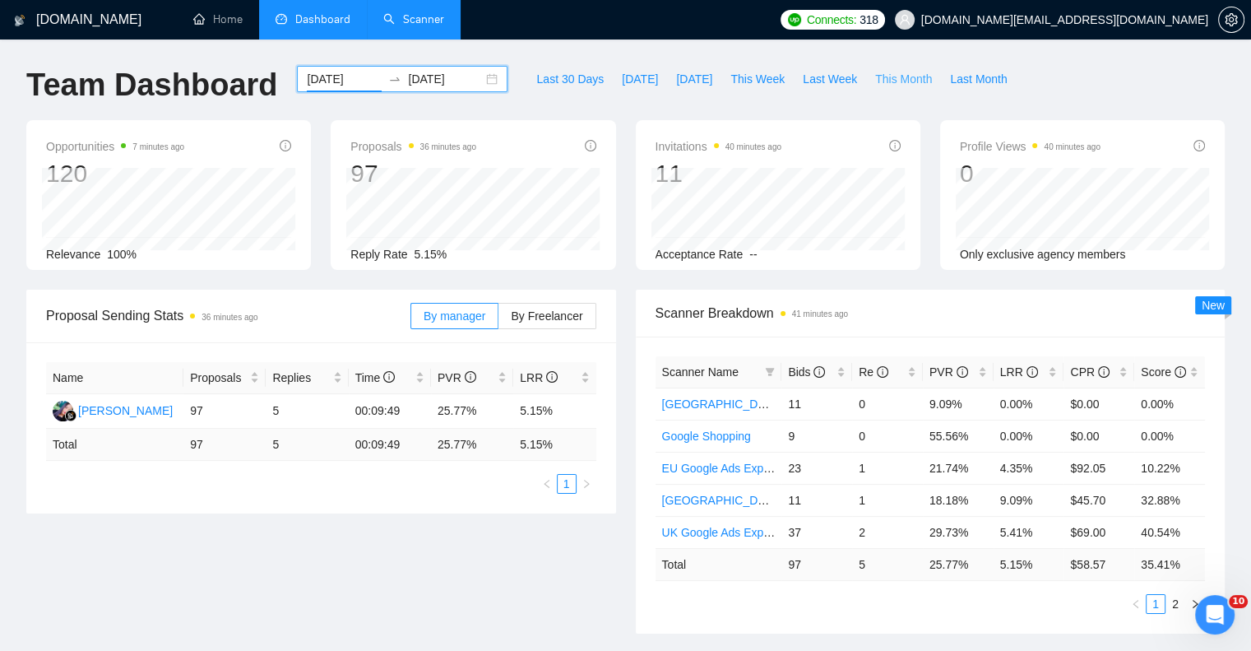
click at [876, 86] on span "This Month" at bounding box center [903, 79] width 57 height 18
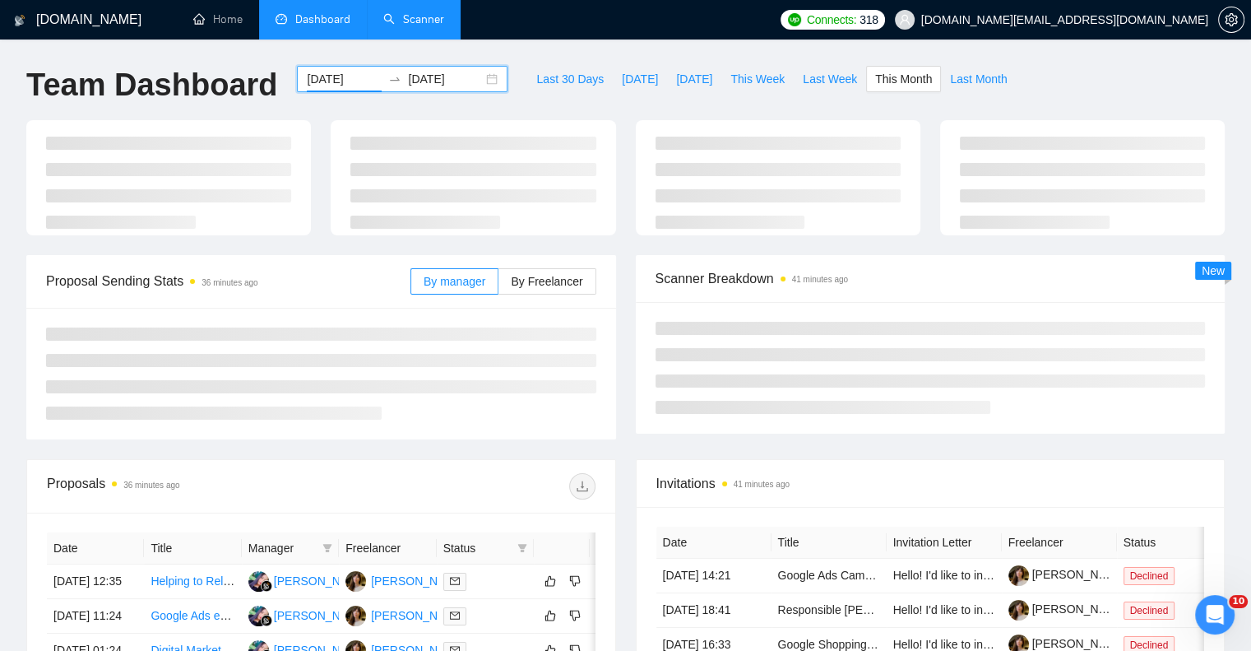
type input "[DATE]"
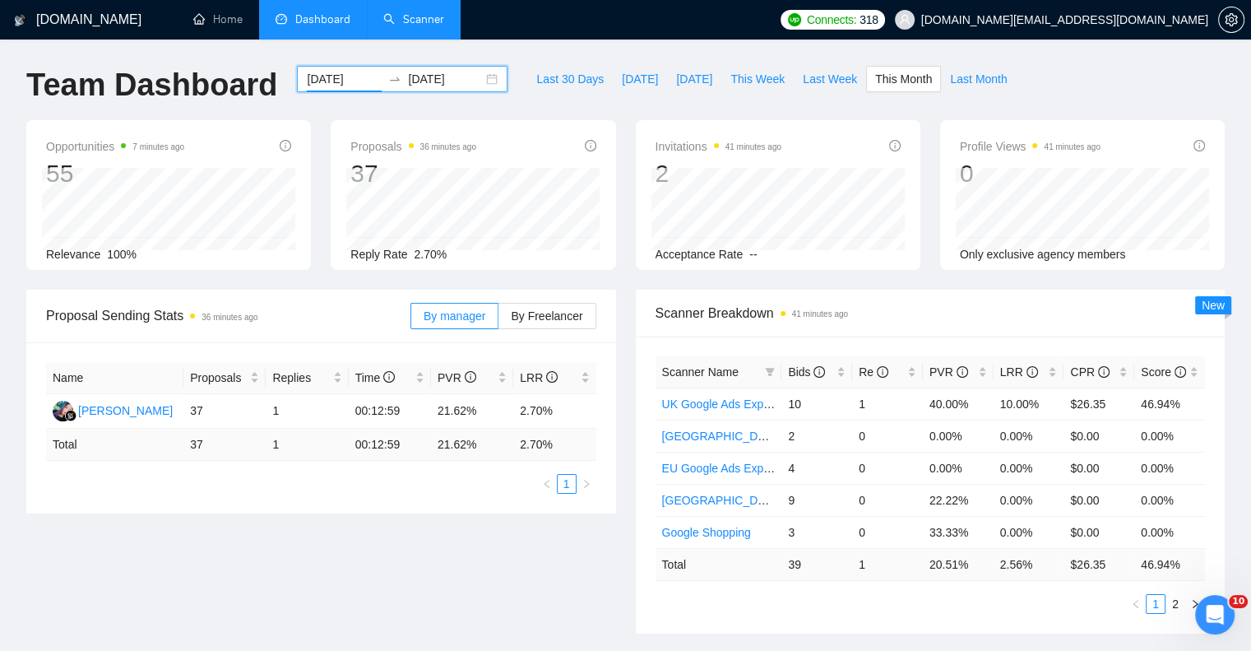
click at [444, 25] on link "Scanner" at bounding box center [413, 19] width 61 height 14
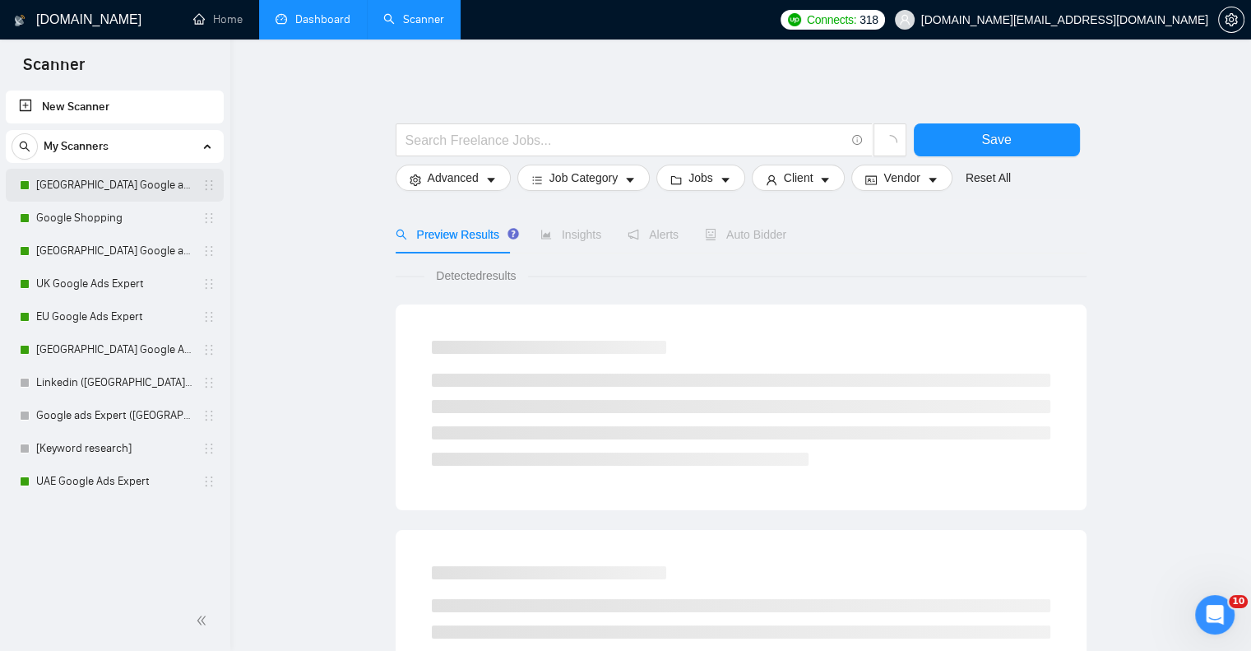
click at [86, 180] on link "[GEOGRAPHIC_DATA] Google ads Expert" at bounding box center [114, 185] width 156 height 33
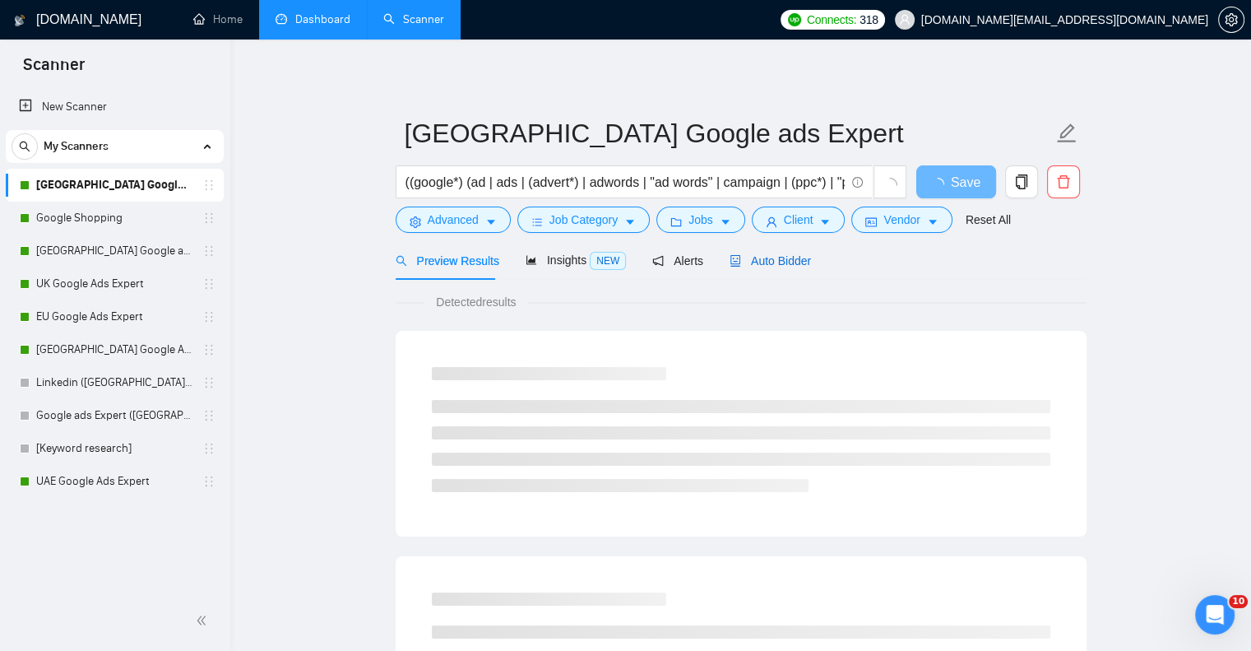
click at [782, 259] on span "Auto Bidder" at bounding box center [770, 260] width 81 height 13
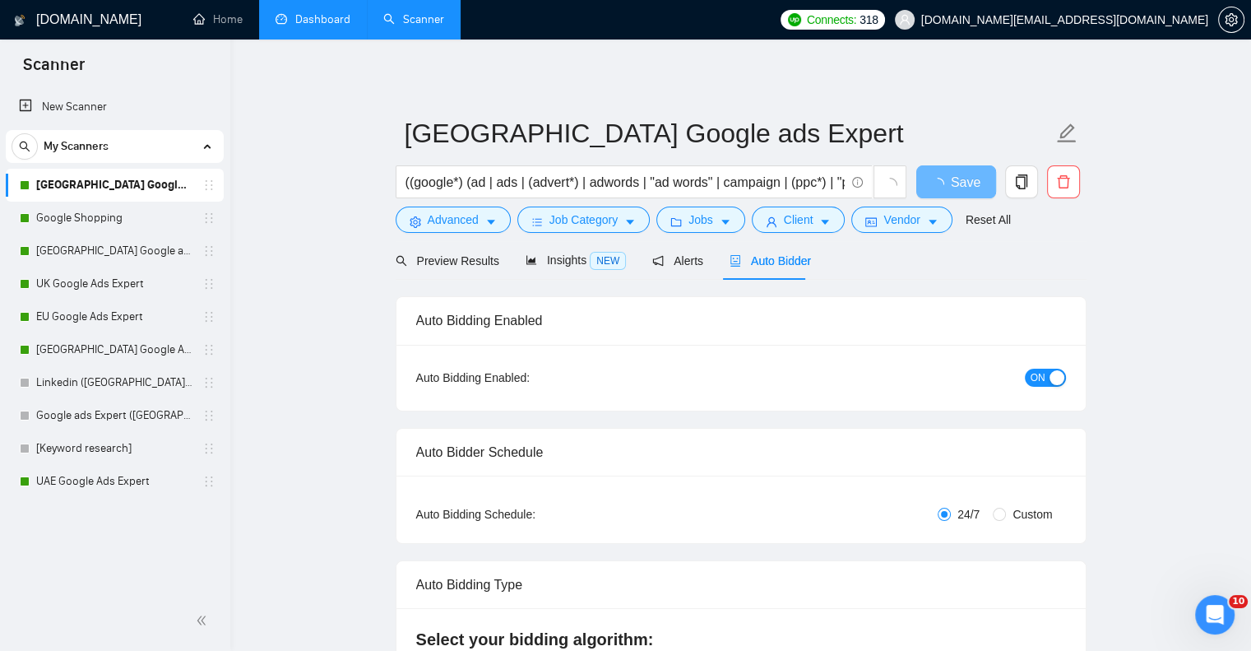
checkbox input "true"
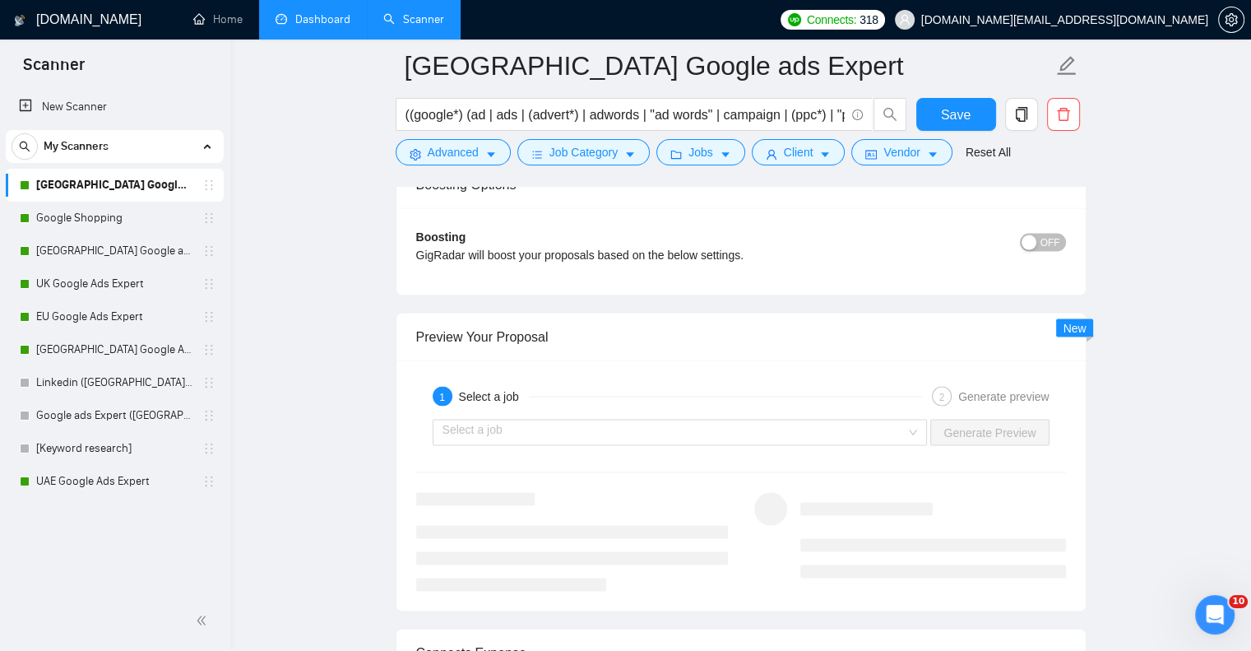
scroll to position [3538, 0]
